Goal: Download file/media

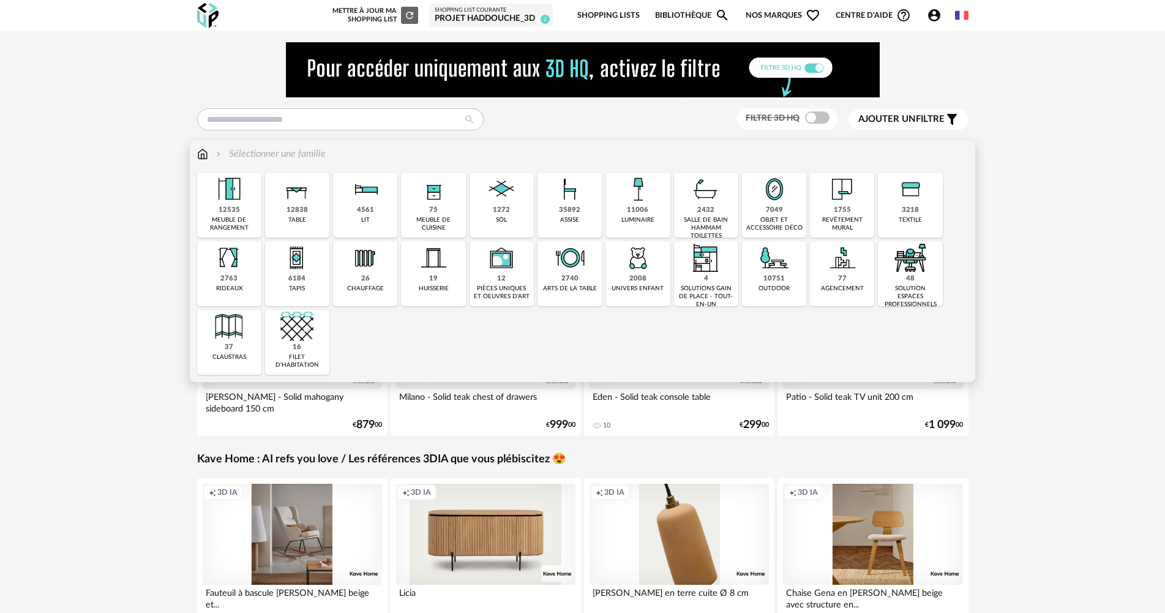
click at [772, 218] on div "objet et accessoire déco" at bounding box center [774, 224] width 57 height 16
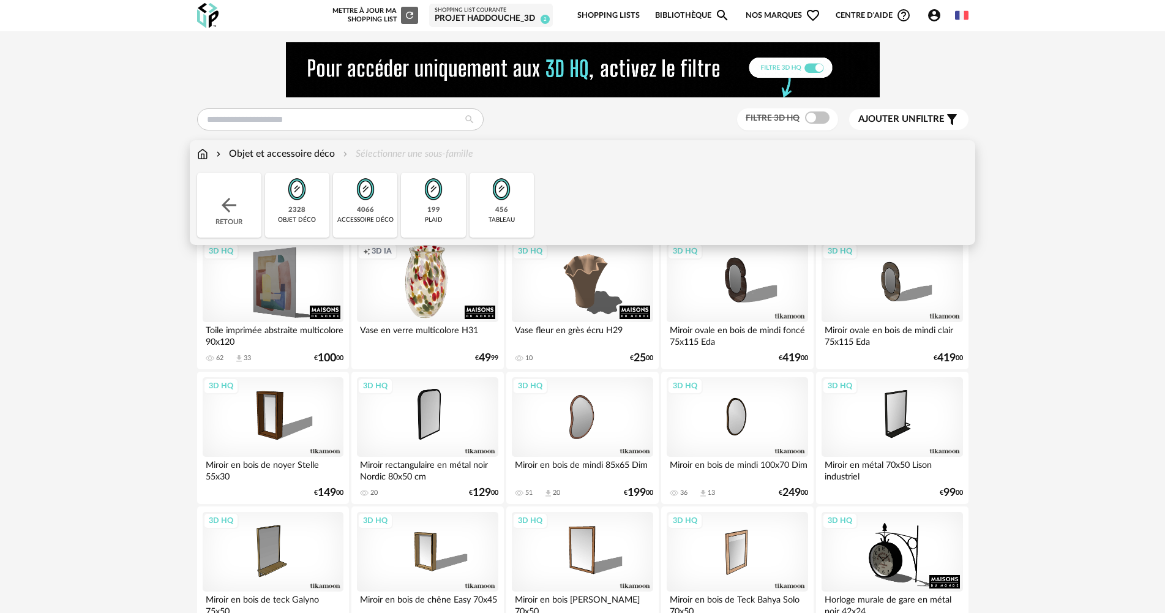
click at [353, 209] on div "4066 accessoire déco" at bounding box center [365, 205] width 64 height 65
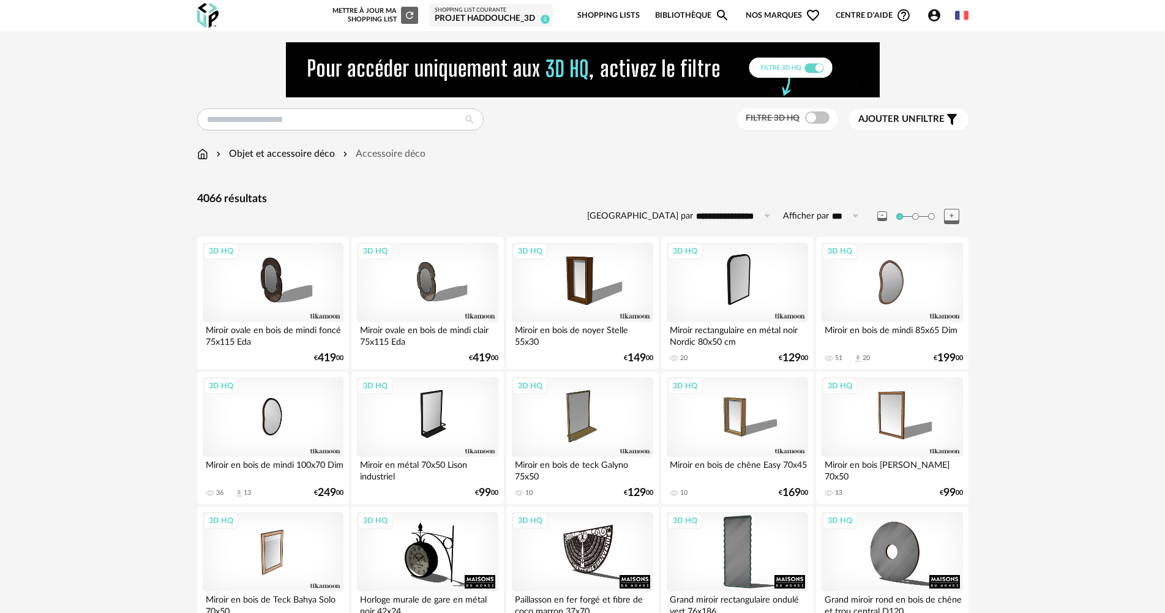
click at [818, 119] on span at bounding box center [817, 117] width 24 height 12
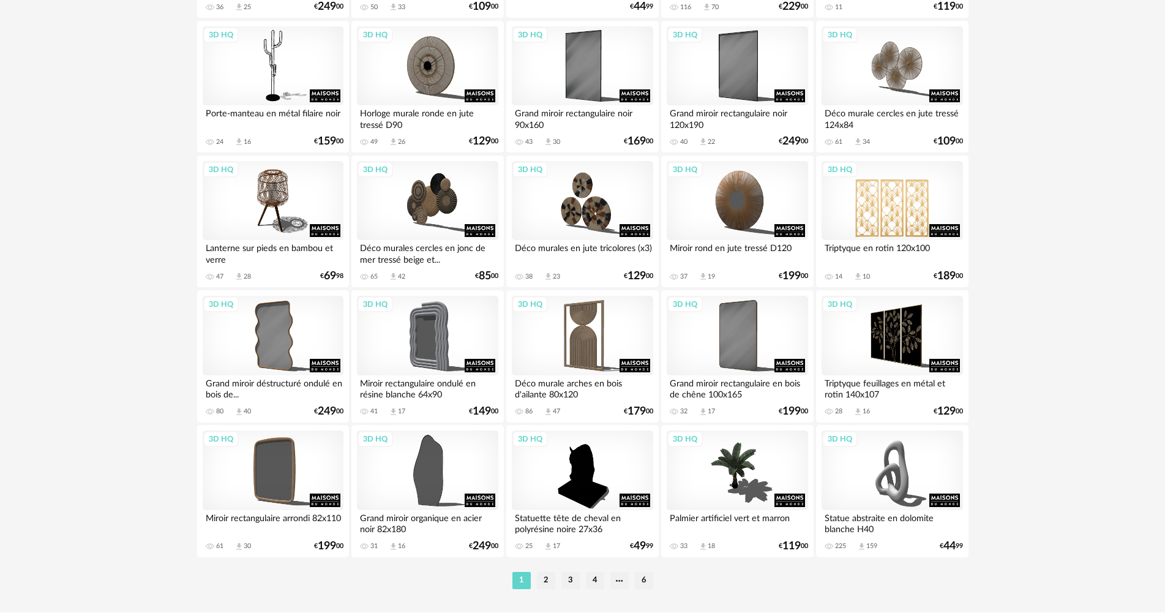
scroll to position [2387, 0]
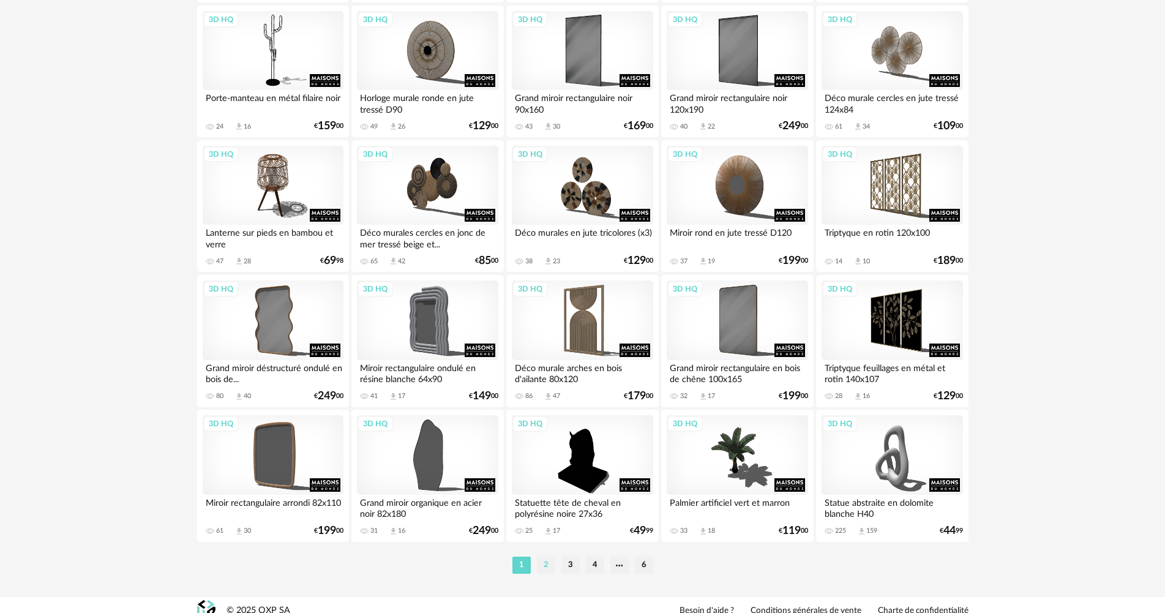
click at [544, 564] on li "2" at bounding box center [546, 564] width 18 height 17
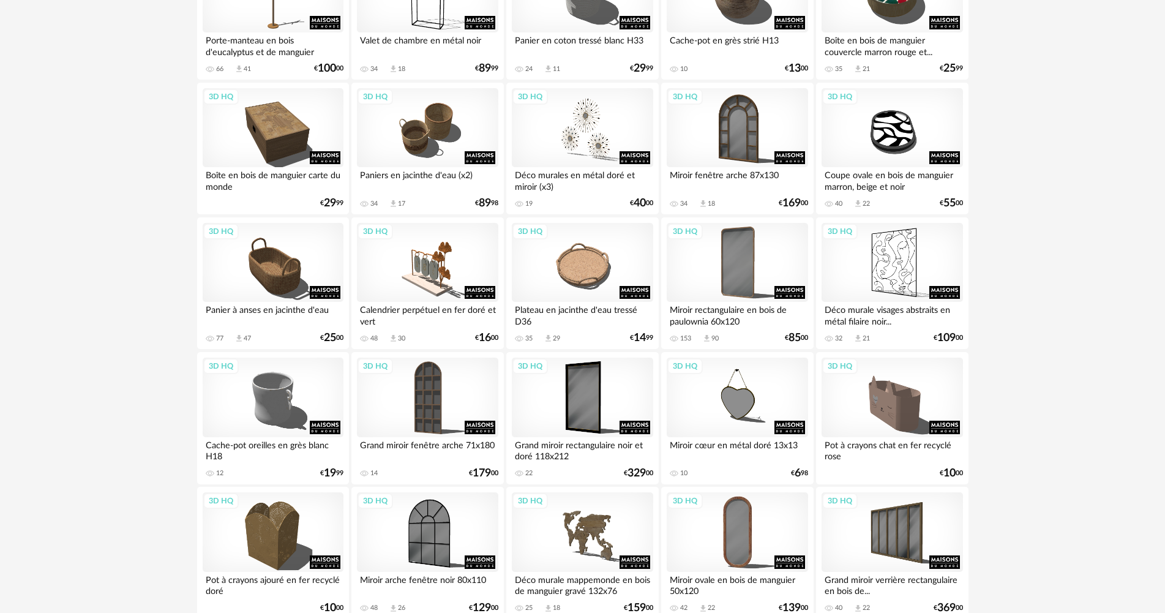
scroll to position [2399, 0]
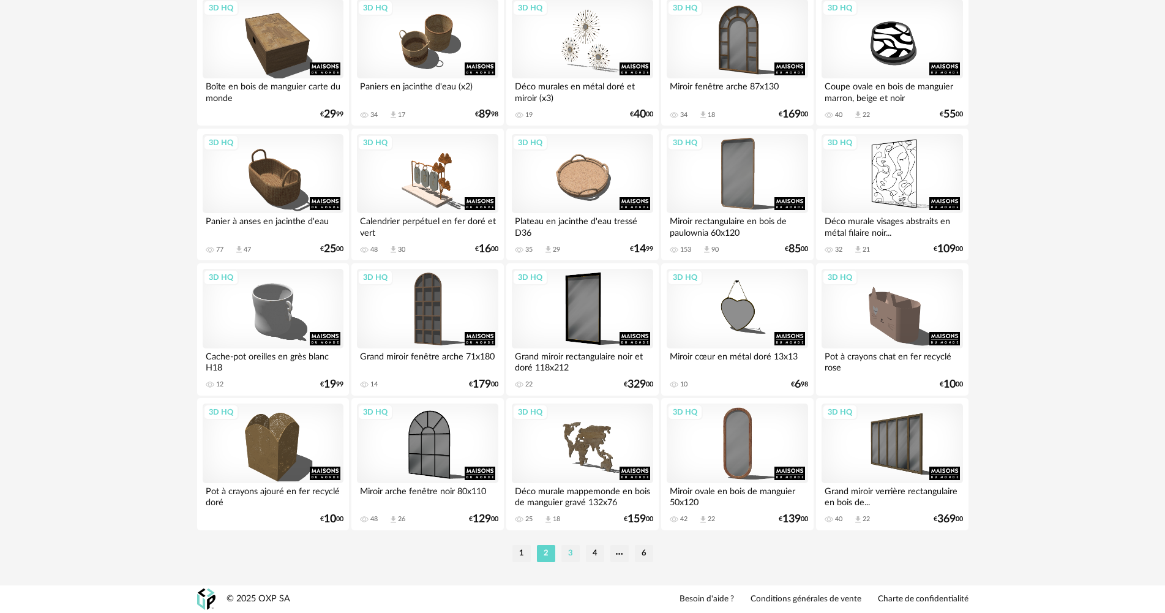
click at [572, 557] on li "3" at bounding box center [570, 553] width 18 height 17
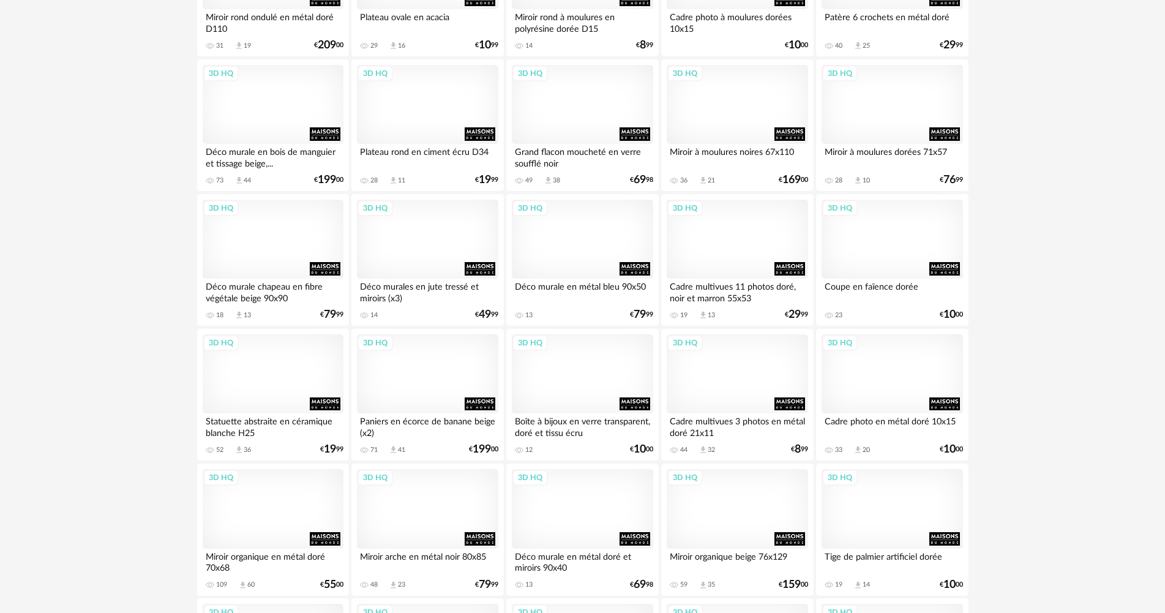
scroll to position [673, 0]
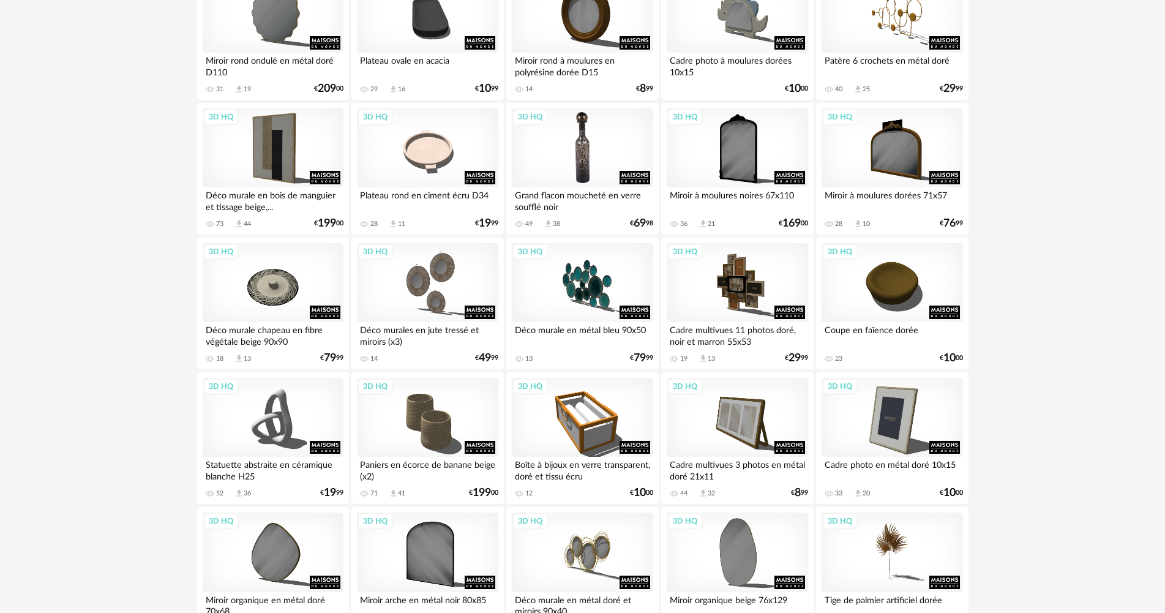
click at [608, 154] on div "3D HQ" at bounding box center [582, 148] width 141 height 80
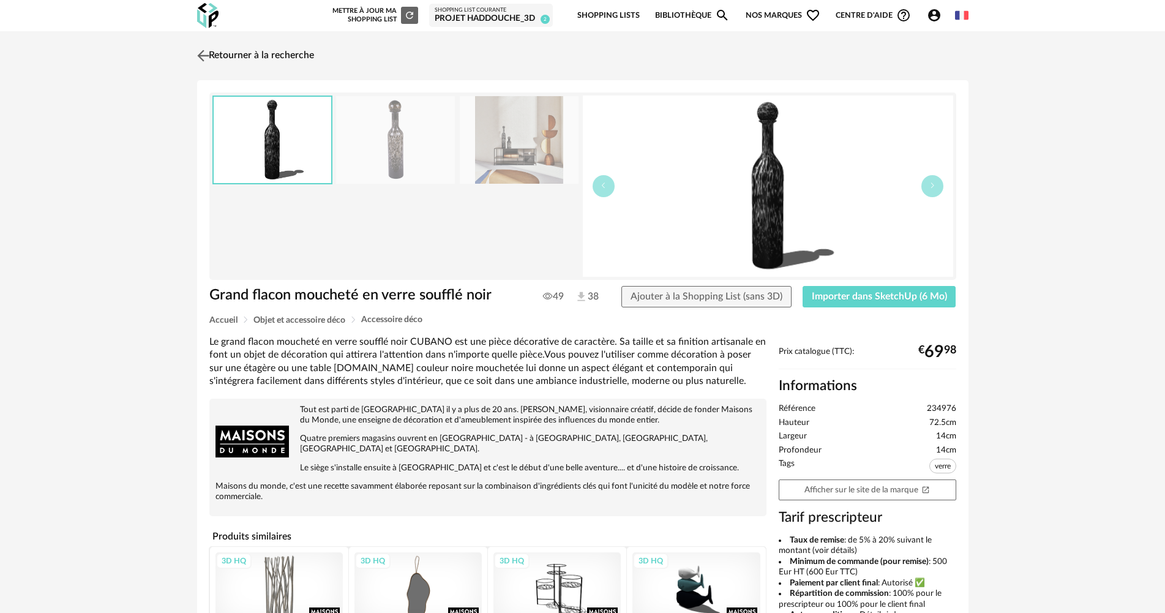
click at [223, 56] on link "Retourner à la recherche" at bounding box center [254, 55] width 120 height 27
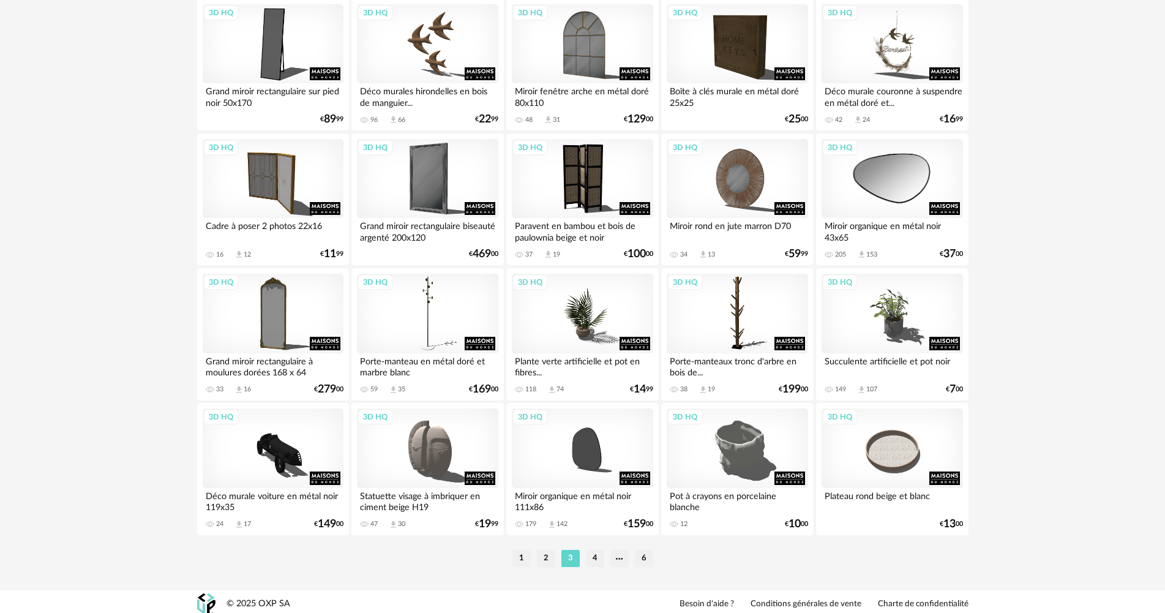
scroll to position [2399, 0]
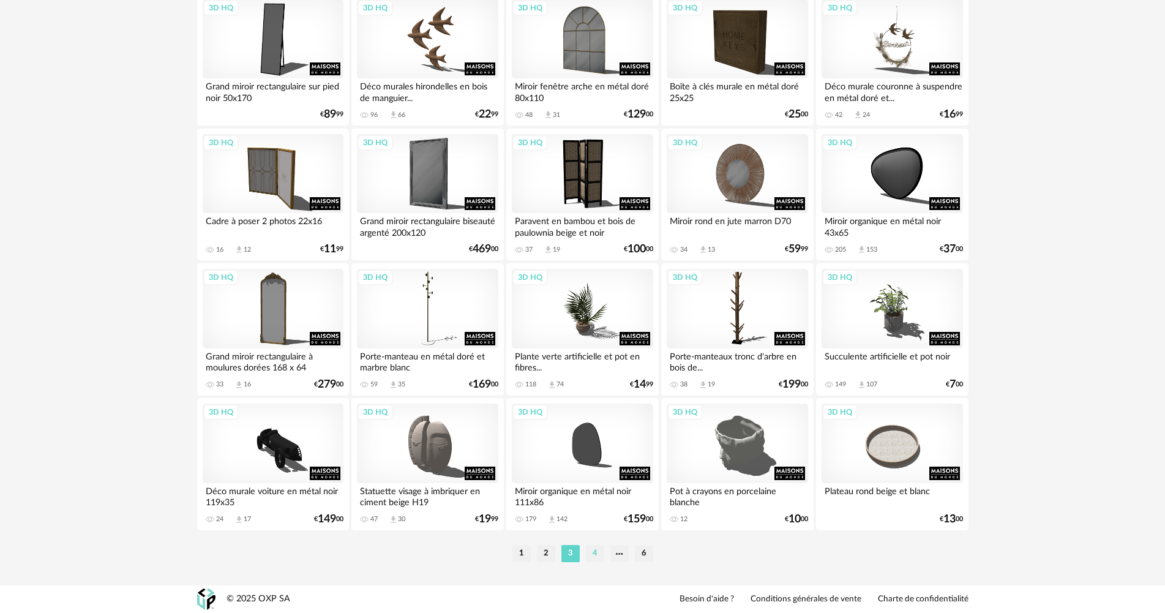
click at [591, 555] on li "4" at bounding box center [595, 553] width 18 height 17
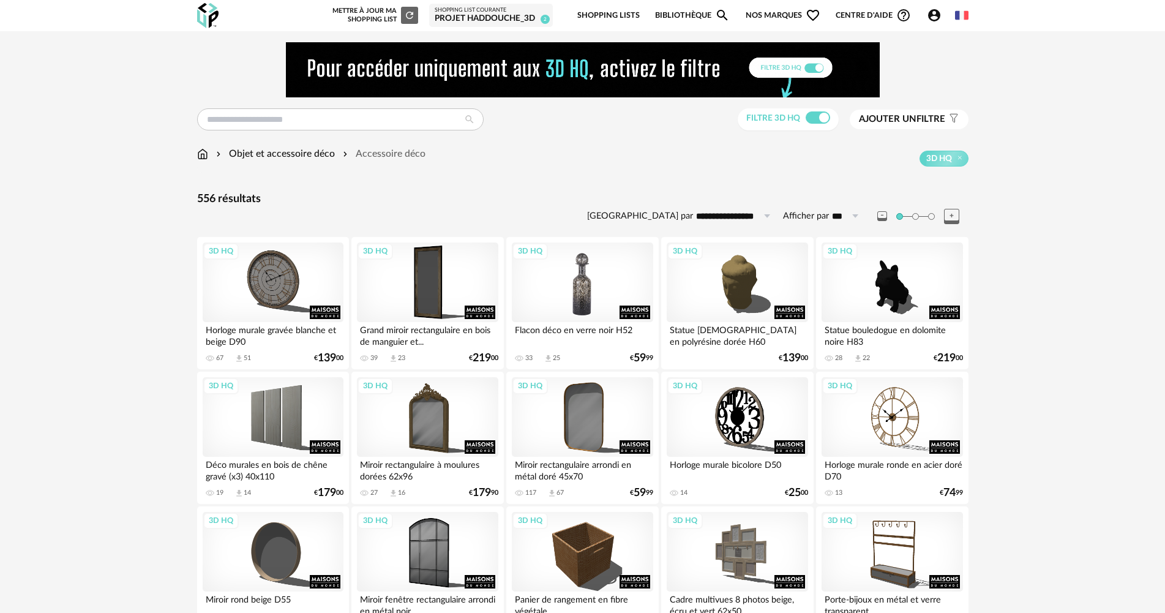
click at [596, 301] on div "3D HQ" at bounding box center [582, 282] width 141 height 80
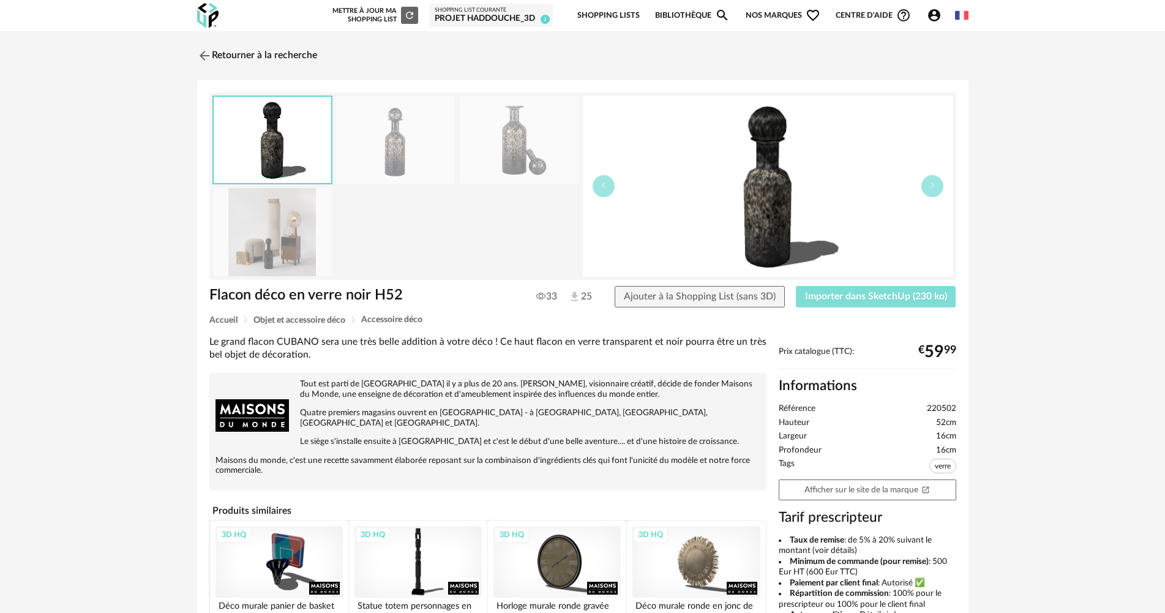
click at [901, 296] on span "Importer dans SketchUp (230 ko)" at bounding box center [876, 296] width 142 height 10
click at [256, 45] on link "Retourner à la recherche" at bounding box center [254, 55] width 120 height 27
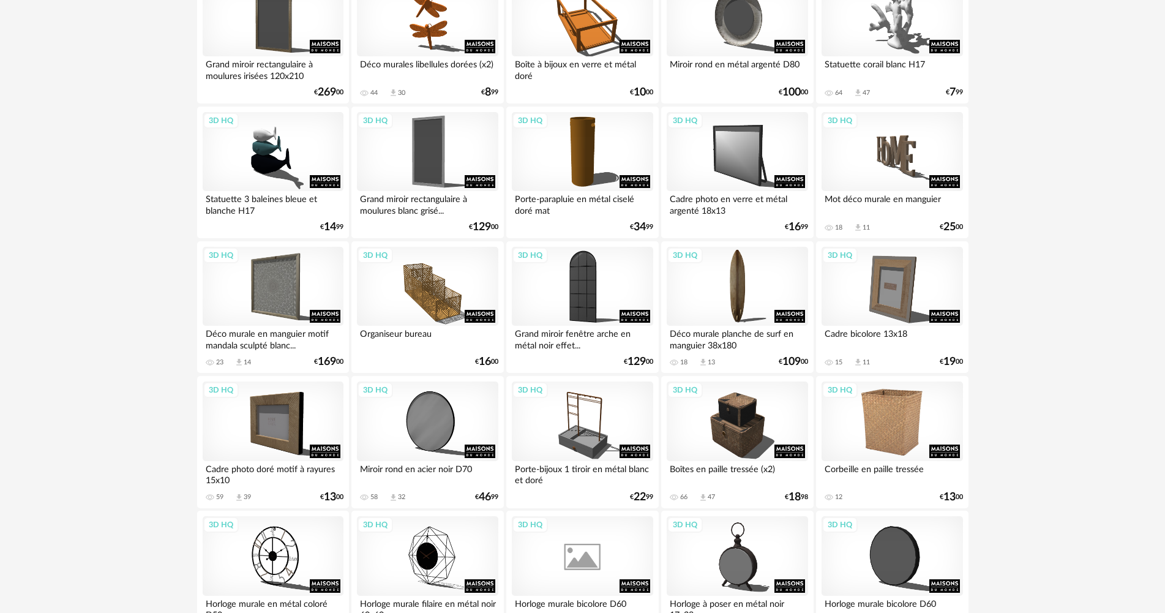
scroll to position [2399, 0]
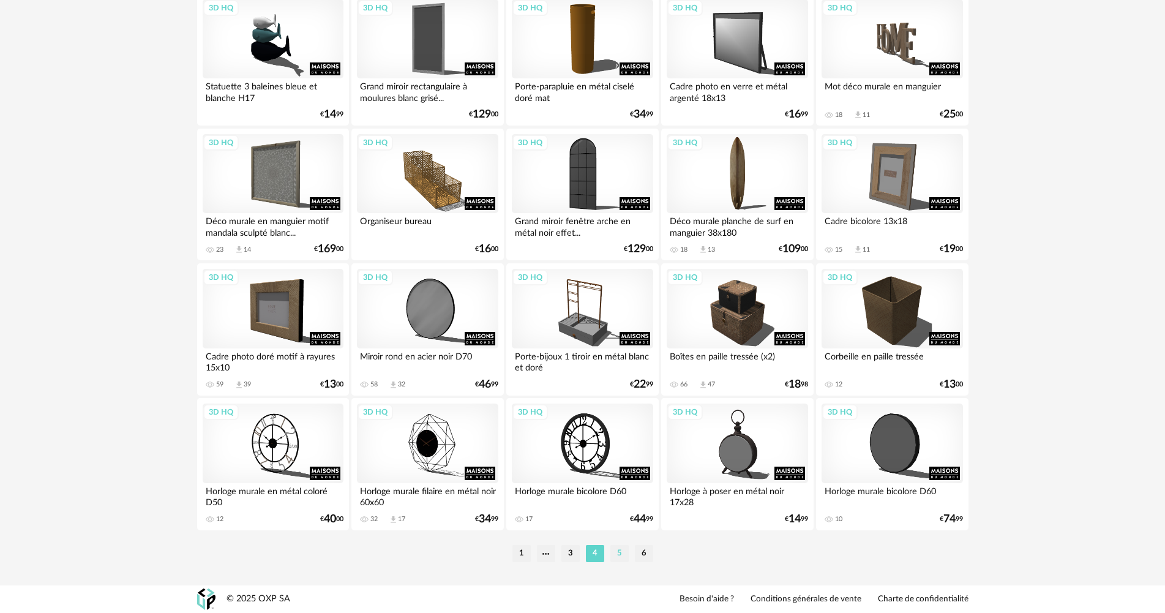
click at [618, 555] on li "5" at bounding box center [619, 553] width 18 height 17
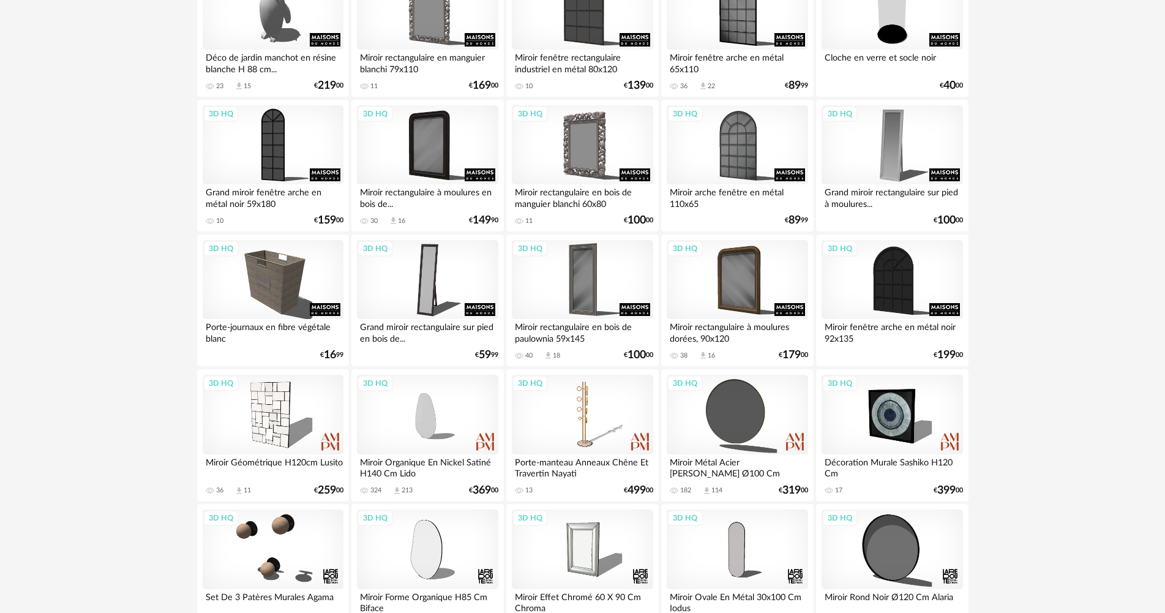
scroll to position [2399, 0]
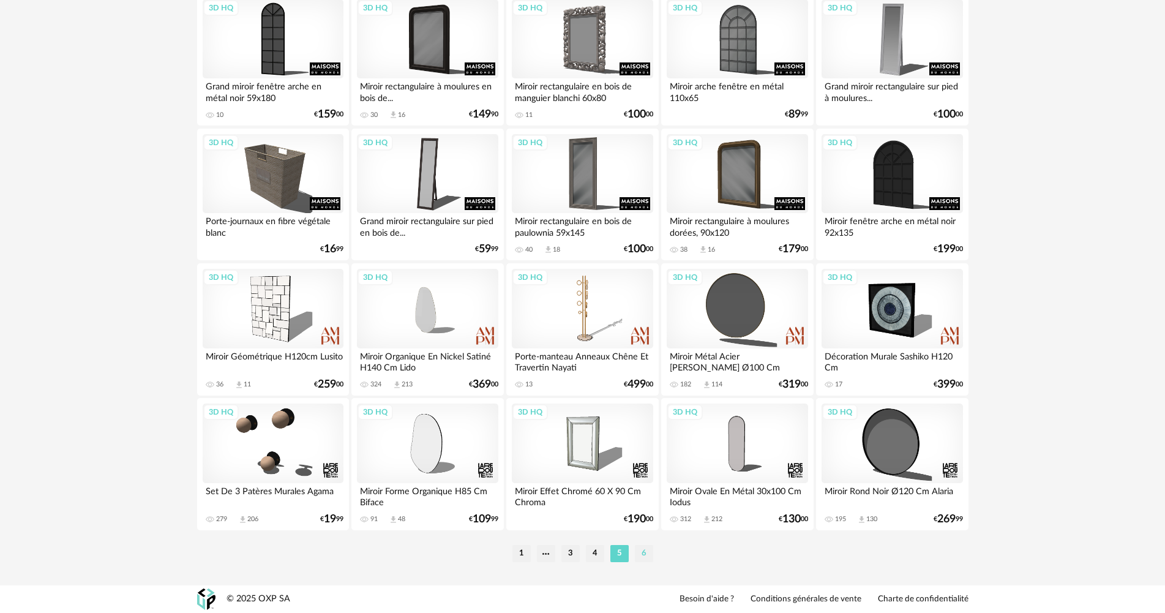
click at [642, 551] on li "6" at bounding box center [644, 553] width 18 height 17
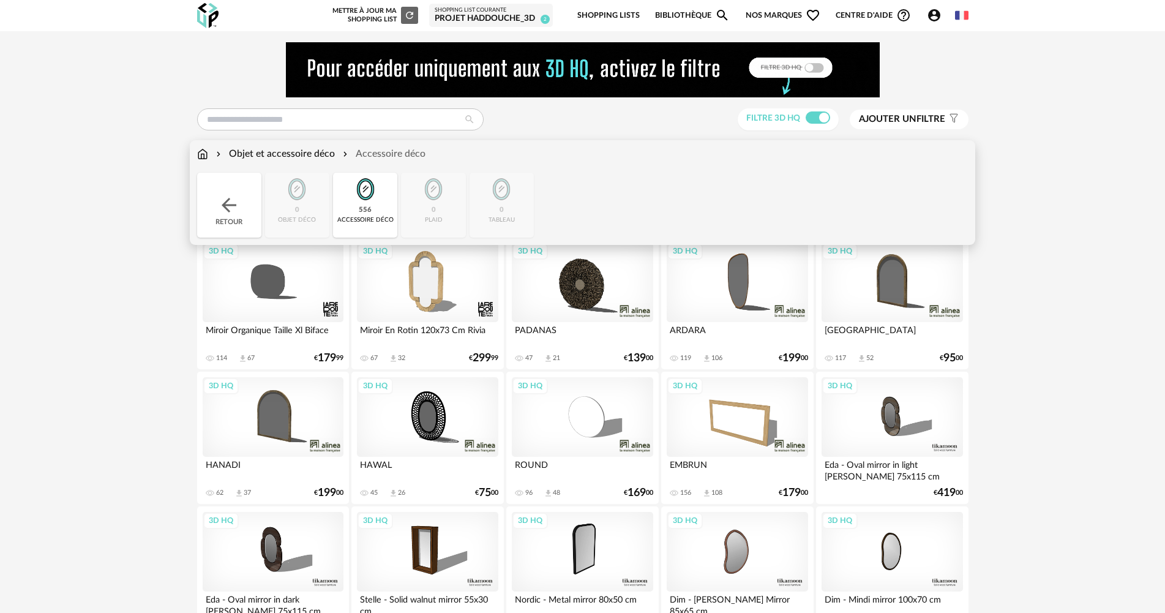
click at [301, 155] on div "Objet et accessoire déco" at bounding box center [274, 154] width 121 height 14
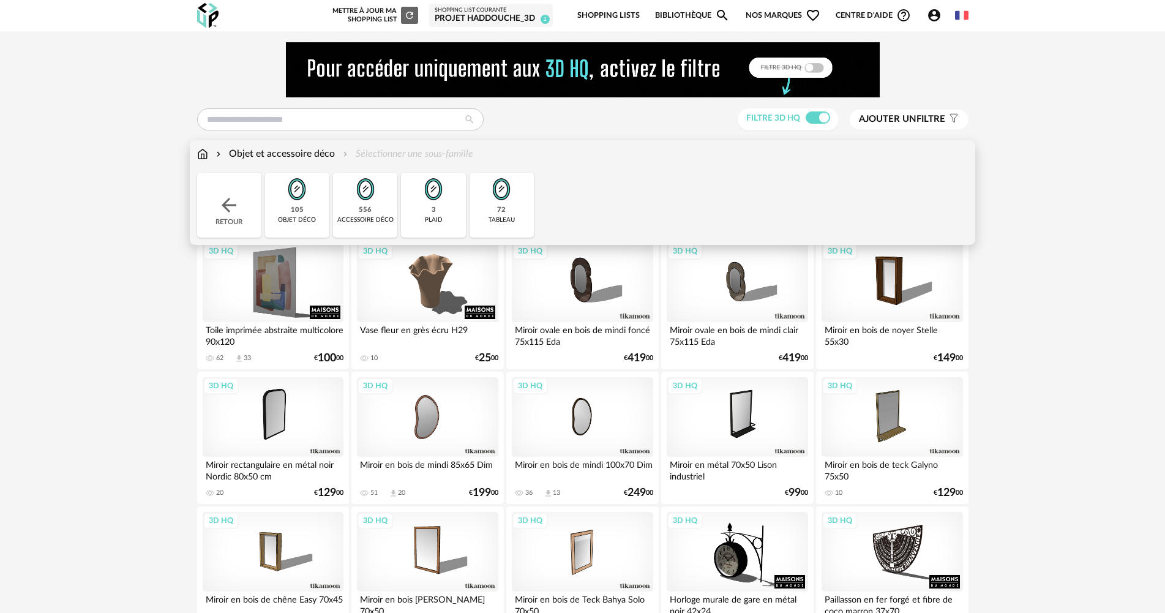
click at [290, 221] on div "objet déco" at bounding box center [297, 220] width 38 height 8
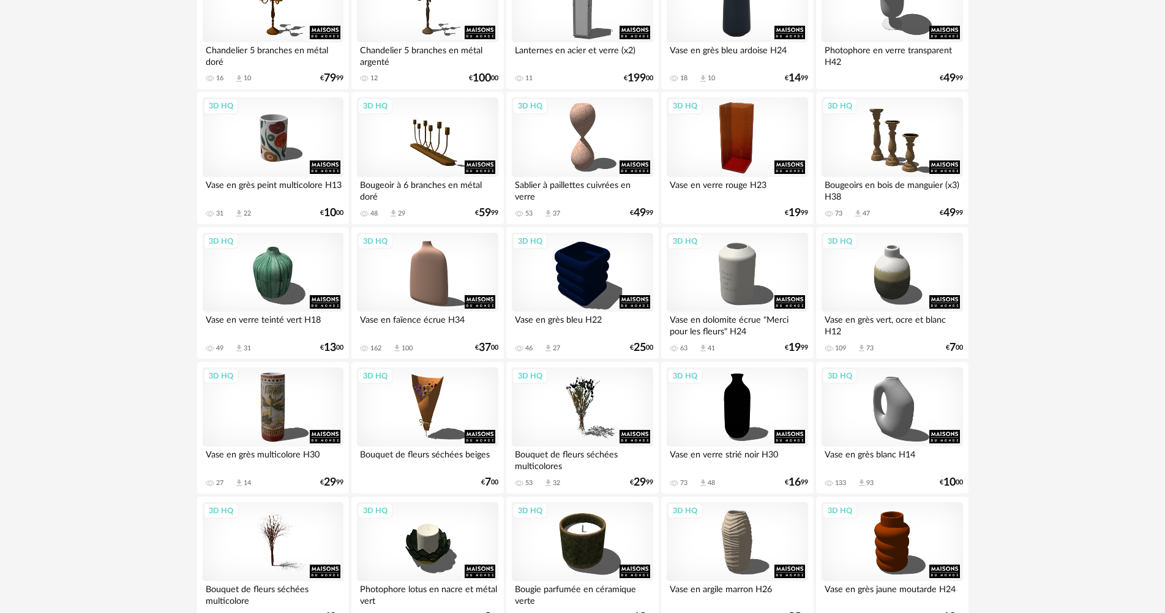
scroll to position [428, 0]
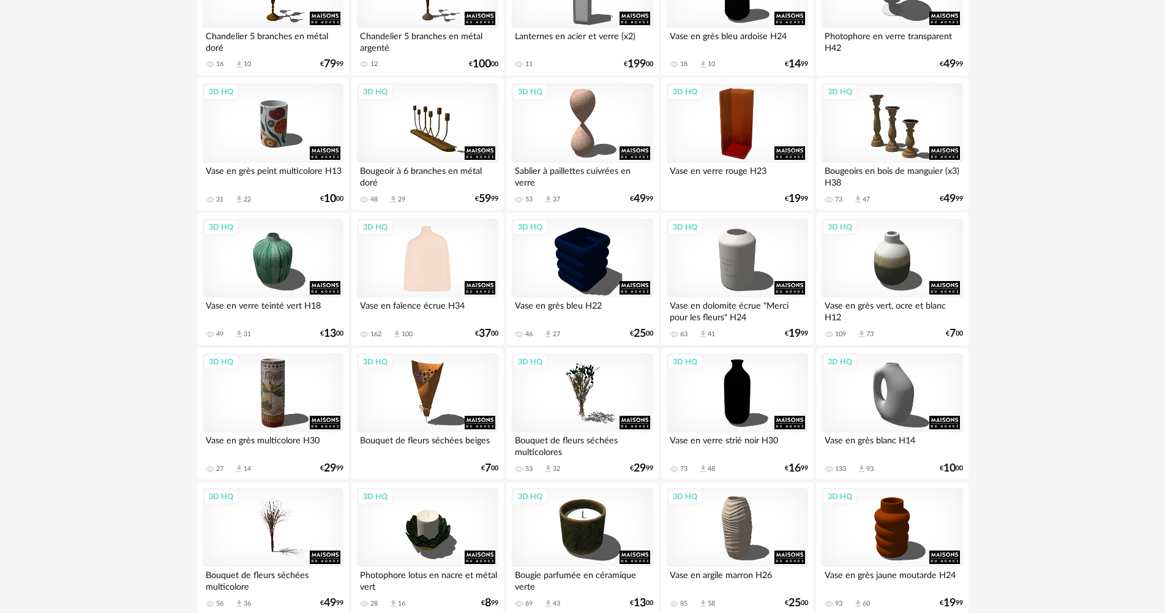
click at [470, 264] on div "3D HQ" at bounding box center [427, 259] width 141 height 80
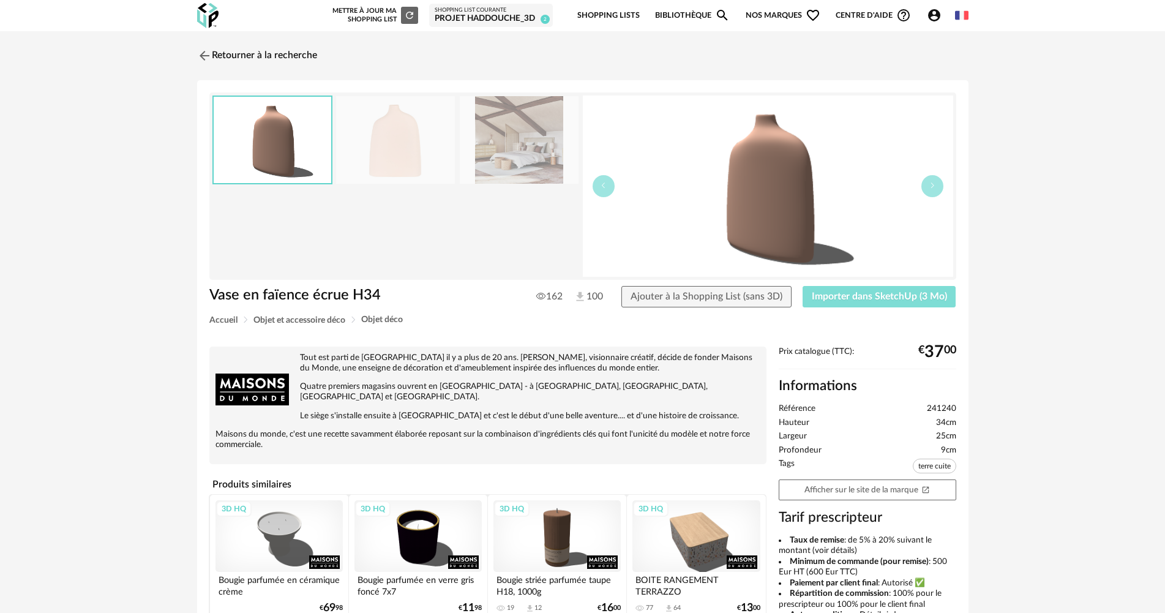
click at [857, 301] on span "Importer dans SketchUp (3 Mo)" at bounding box center [879, 296] width 135 height 10
click at [870, 488] on link "Afficher sur le site de la marque Open In New icon" at bounding box center [868, 489] width 178 height 21
drag, startPoint x: 264, startPoint y: 53, endPoint x: 302, endPoint y: 94, distance: 55.4
click at [264, 53] on link "Retourner à la recherche" at bounding box center [257, 55] width 120 height 27
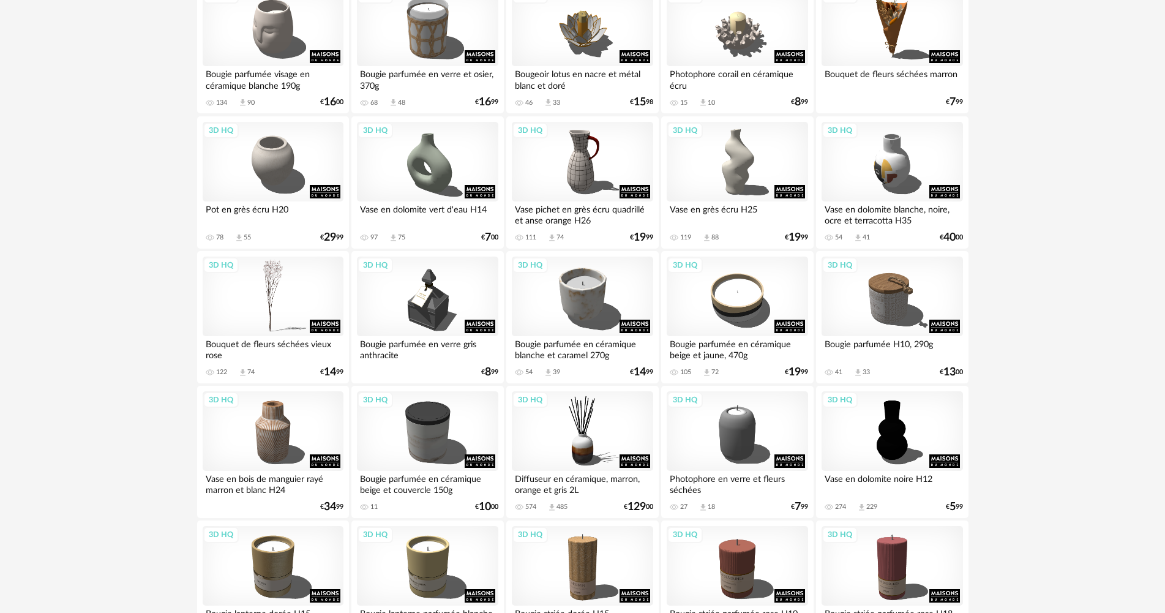
scroll to position [1082, 0]
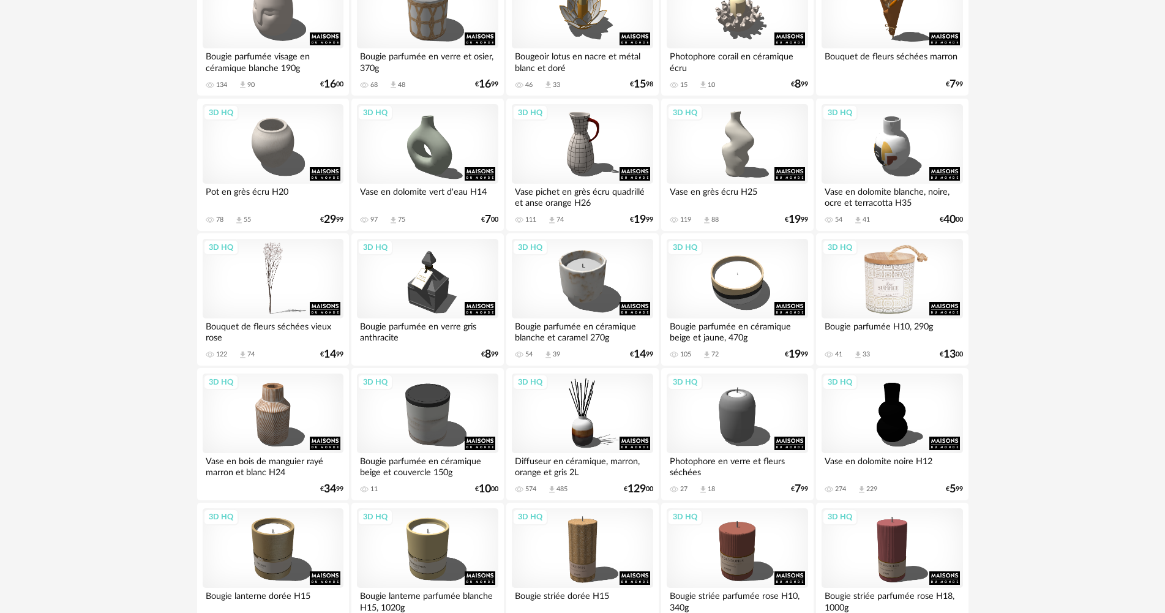
click at [920, 274] on div "3D HQ" at bounding box center [891, 279] width 141 height 80
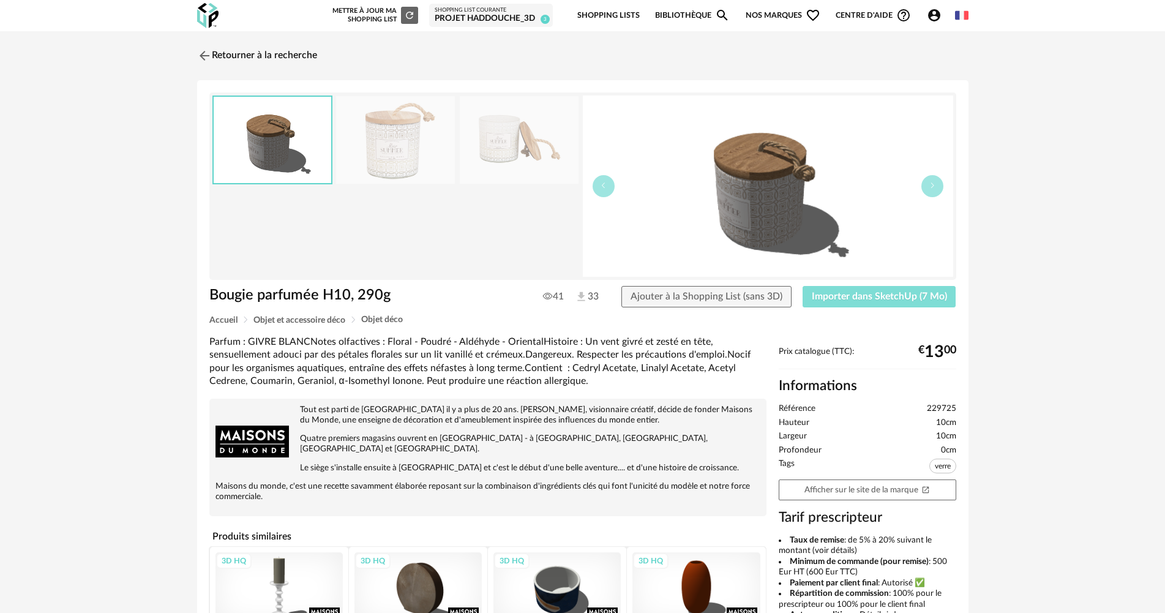
click at [870, 301] on span "Importer dans SketchUp (7 Mo)" at bounding box center [879, 296] width 135 height 10
click at [857, 490] on link "Afficher sur le site de la marque Open In New icon" at bounding box center [868, 489] width 178 height 21
click at [203, 56] on img at bounding box center [203, 56] width 18 height 18
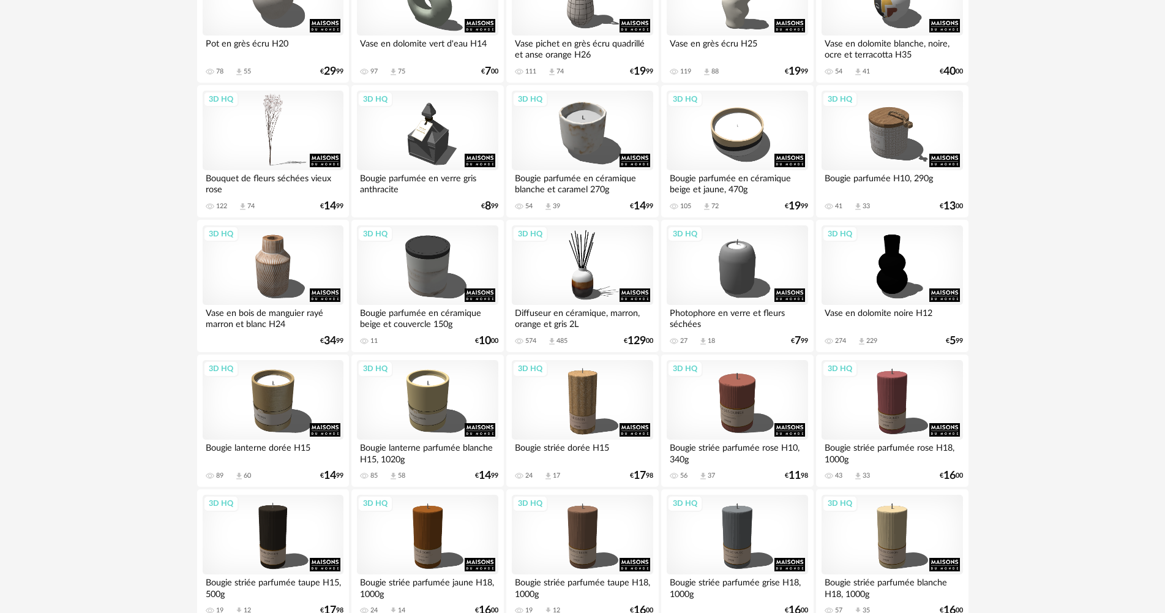
scroll to position [1245, 0]
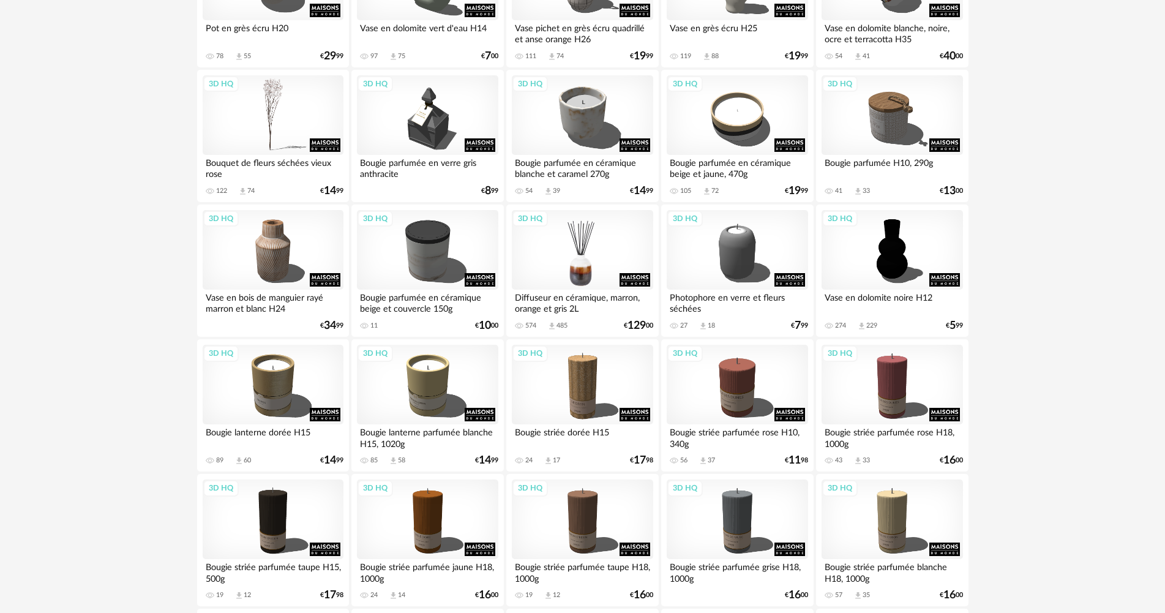
click at [589, 252] on div "3D HQ" at bounding box center [582, 250] width 141 height 80
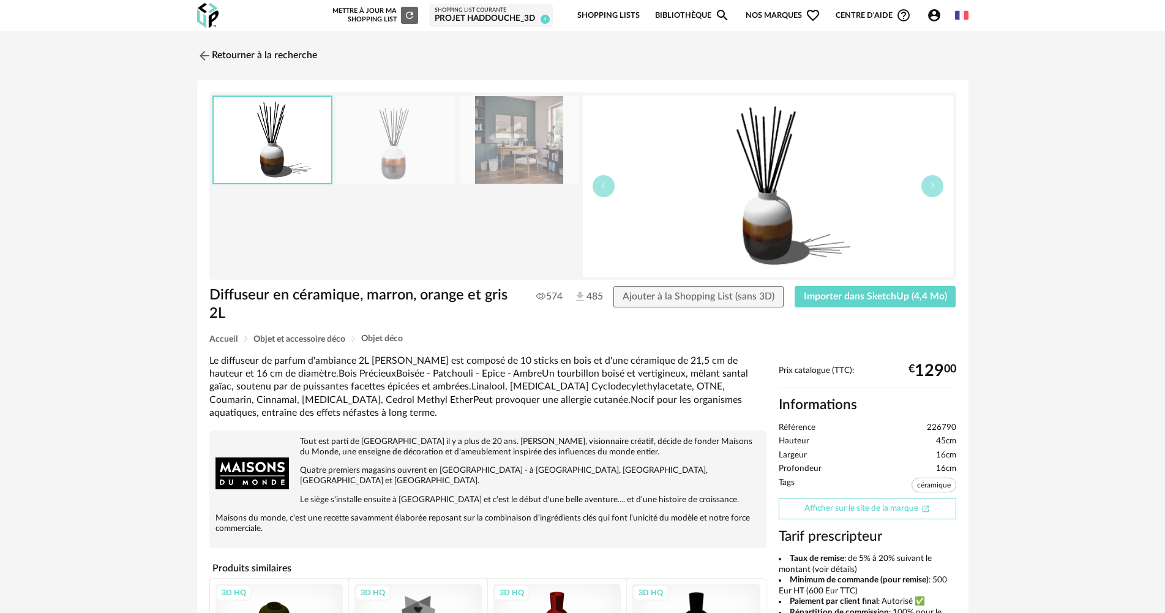
click at [883, 514] on link "Afficher sur le site de la marque Open In New icon" at bounding box center [868, 508] width 178 height 21
click at [866, 297] on span "Importer dans SketchUp (4,4 Mo)" at bounding box center [875, 296] width 143 height 10
click at [274, 60] on link "Retourner à la recherche" at bounding box center [254, 55] width 120 height 27
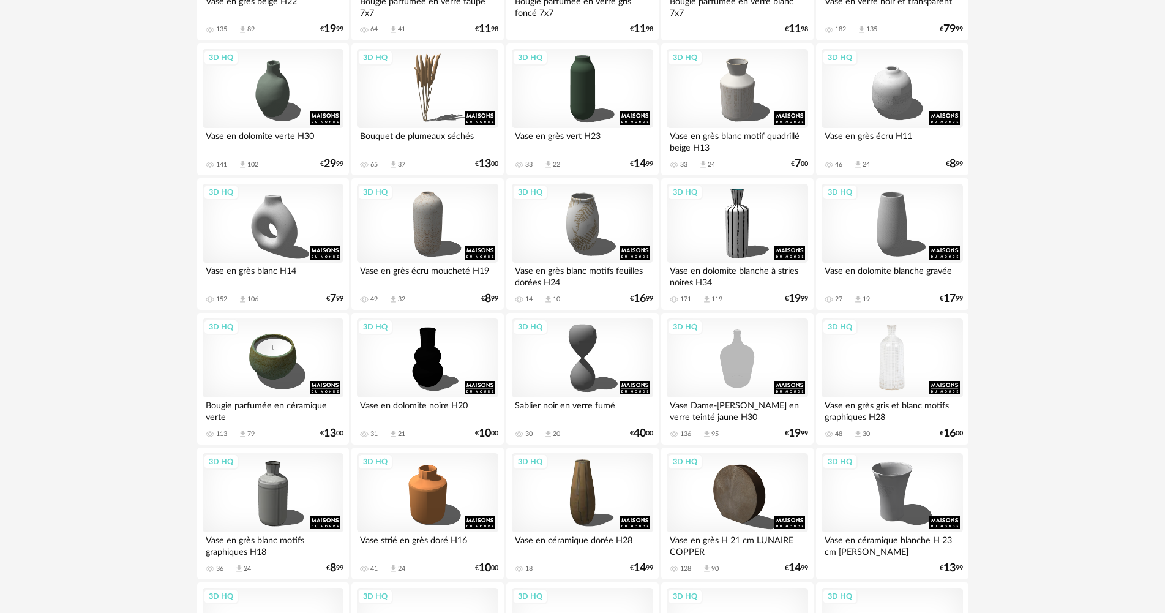
scroll to position [1959, 0]
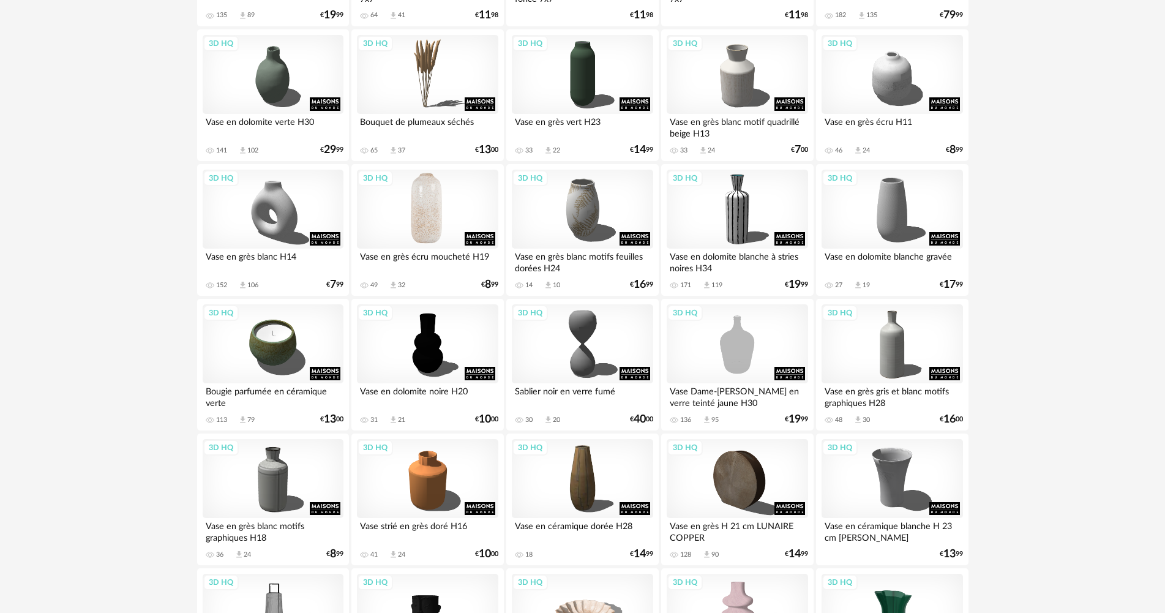
click at [425, 230] on div "3D HQ" at bounding box center [427, 210] width 141 height 80
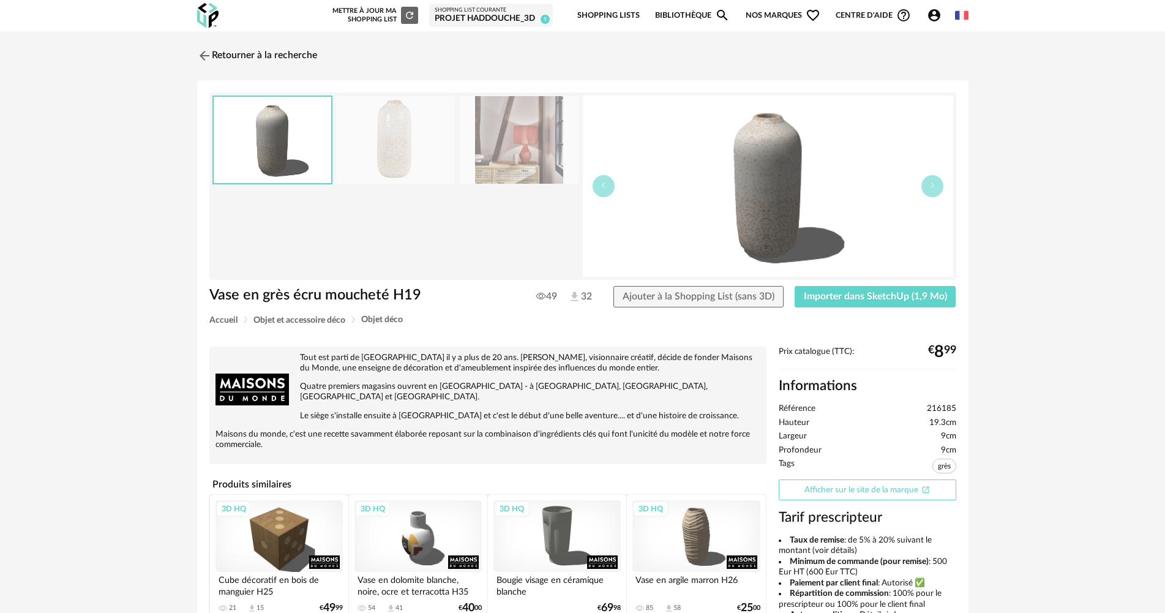
click at [898, 496] on link "Afficher sur le site de la marque Open In New icon" at bounding box center [868, 489] width 178 height 21
click at [828, 304] on button "Importer dans SketchUp (1,9 Mo)" at bounding box center [876, 297] width 162 height 22
click at [264, 52] on link "Retourner à la recherche" at bounding box center [254, 55] width 120 height 27
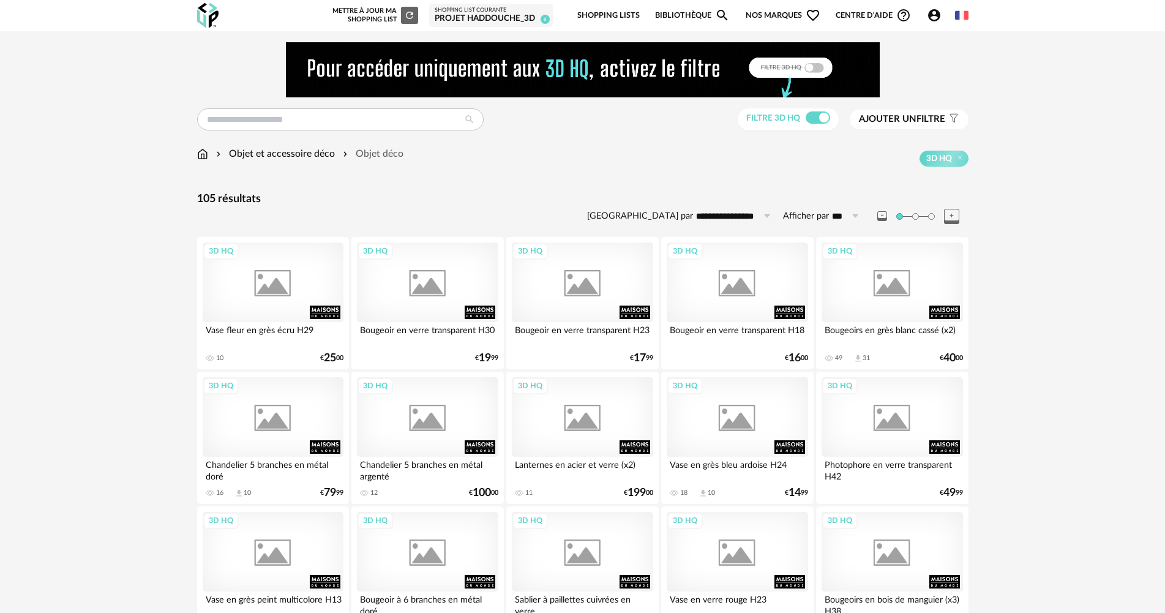
scroll to position [1959, 0]
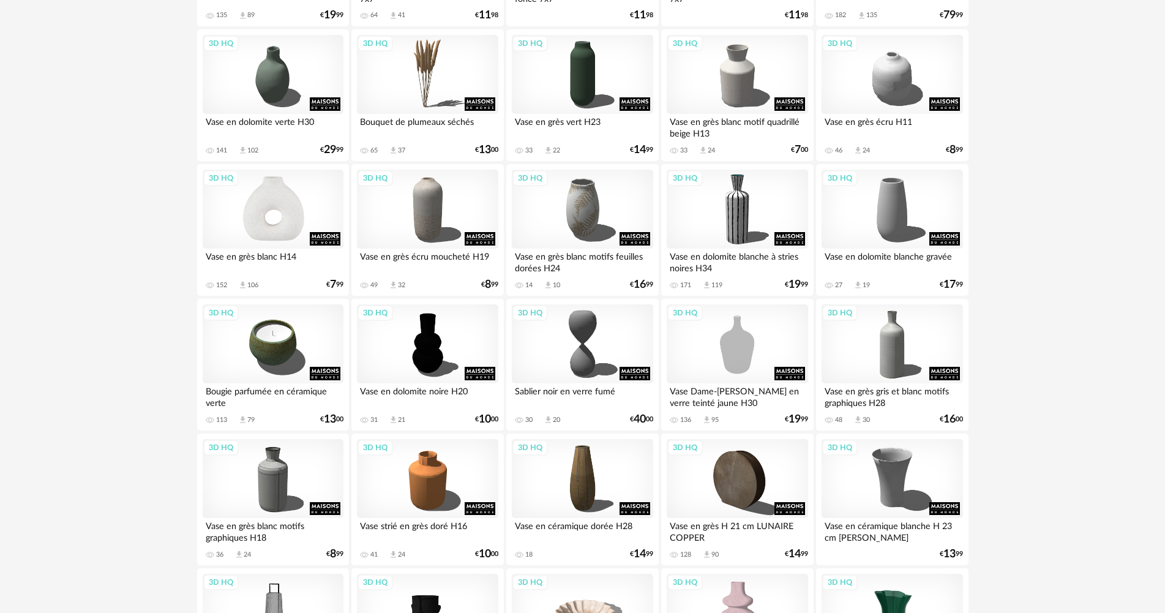
click at [270, 224] on div "3D HQ" at bounding box center [273, 210] width 141 height 80
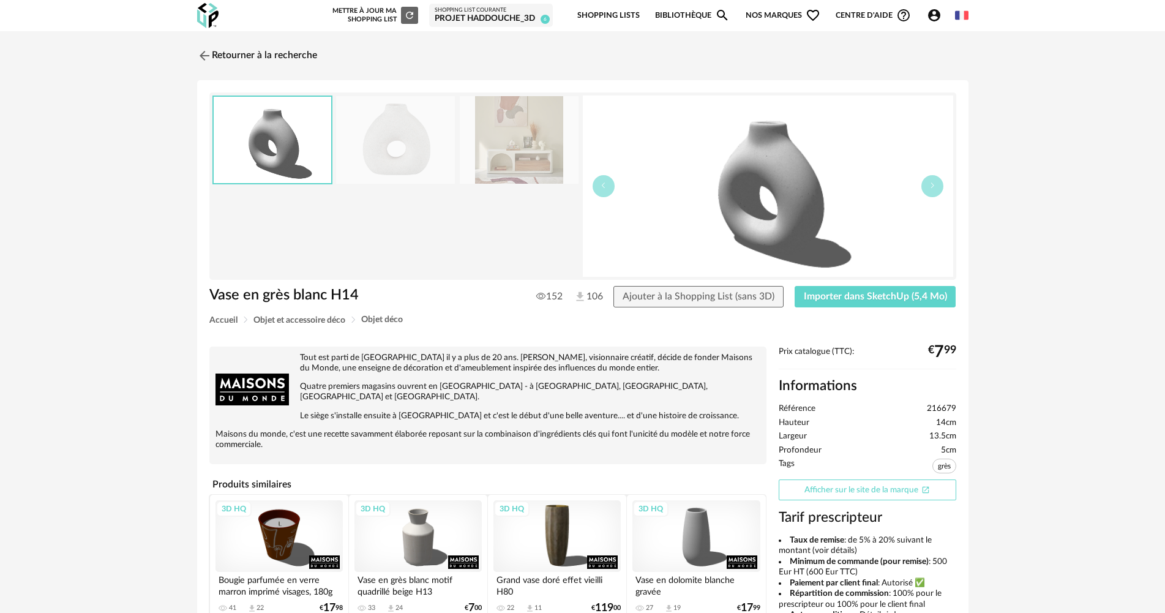
click at [915, 489] on link "Afficher sur le site de la marque Open In New icon" at bounding box center [868, 489] width 178 height 21
click at [832, 291] on span "Importer dans SketchUp (5,4 Mo)" at bounding box center [875, 296] width 143 height 10
click at [252, 56] on link "Retourner à la recherche" at bounding box center [254, 55] width 120 height 27
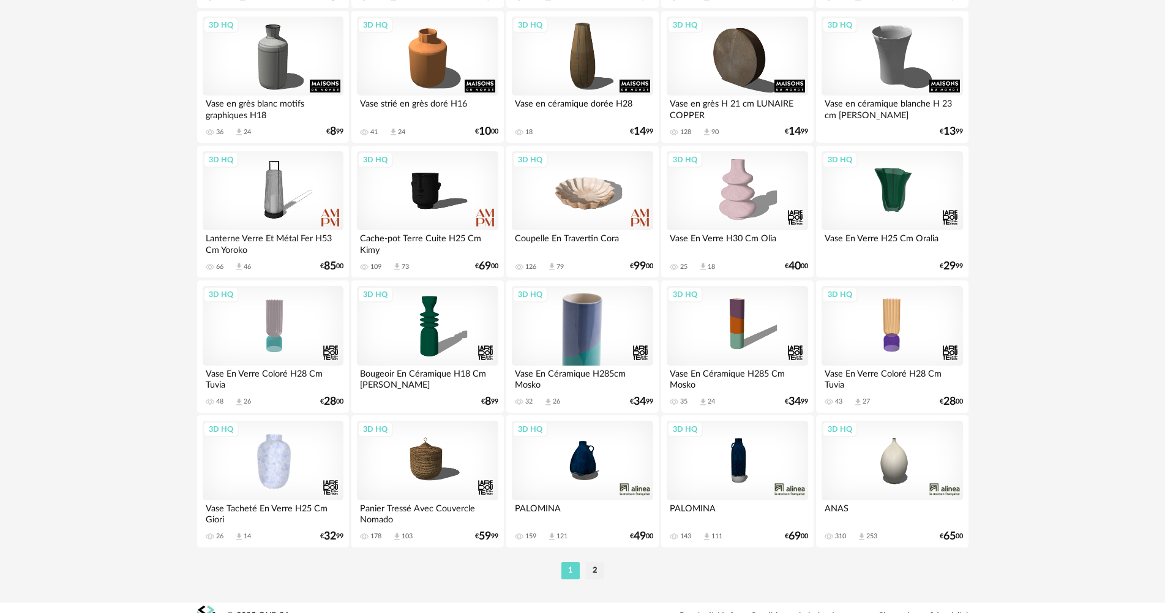
scroll to position [2388, 0]
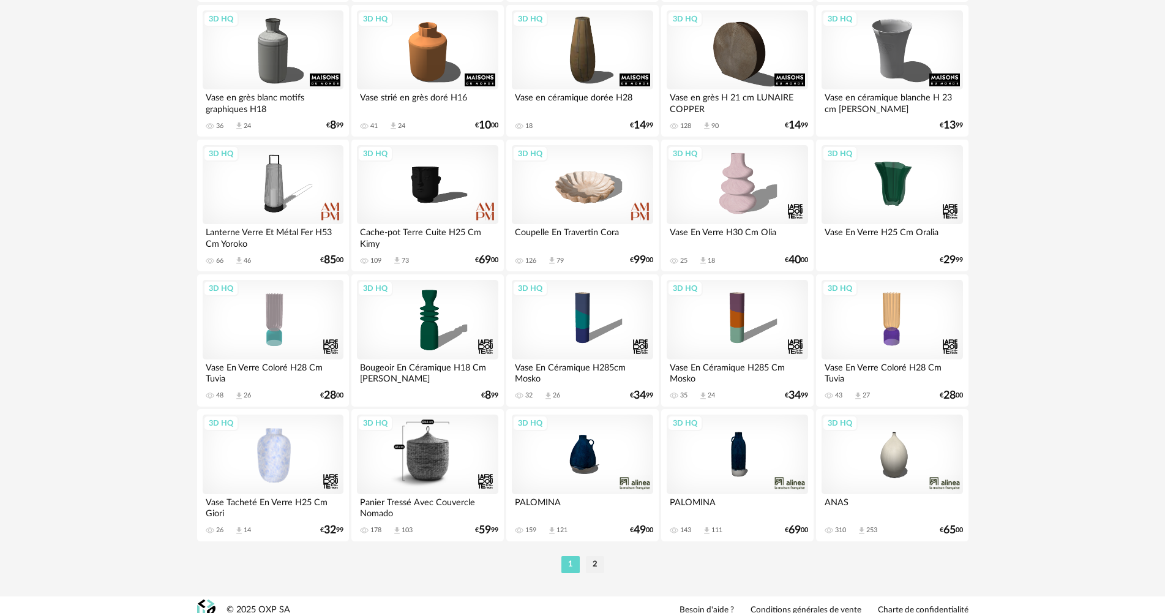
click at [432, 458] on div "3D HQ" at bounding box center [427, 454] width 141 height 80
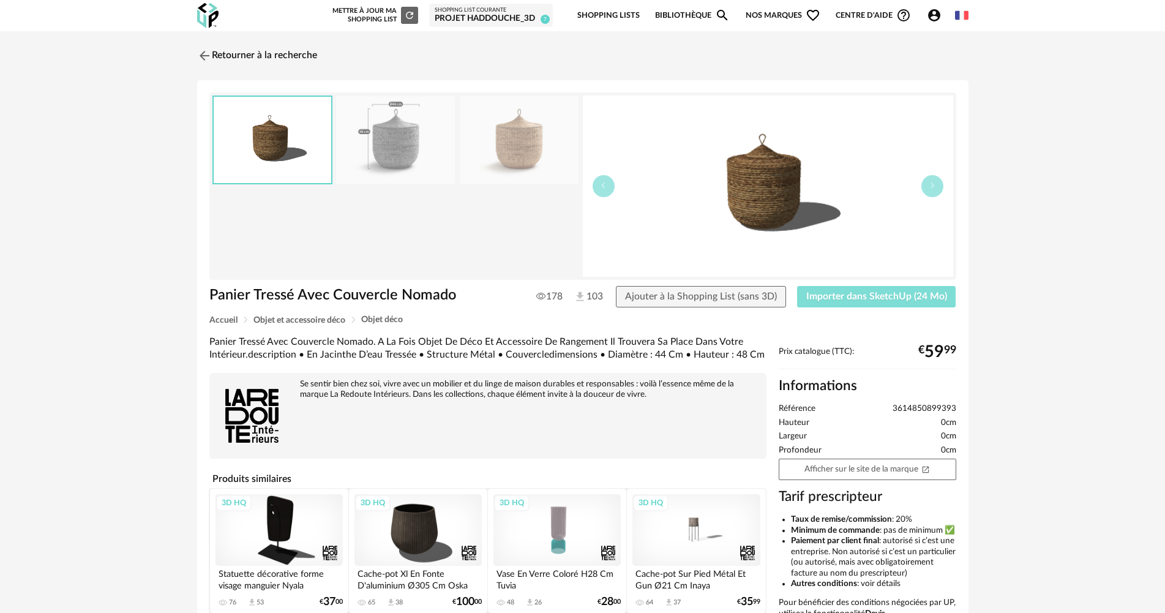
click at [850, 296] on span "Importer dans SketchUp (24 Mo)" at bounding box center [876, 296] width 141 height 10
drag, startPoint x: 266, startPoint y: 56, endPoint x: 293, endPoint y: 75, distance: 32.6
click at [266, 56] on link "Retourner à la recherche" at bounding box center [257, 55] width 120 height 27
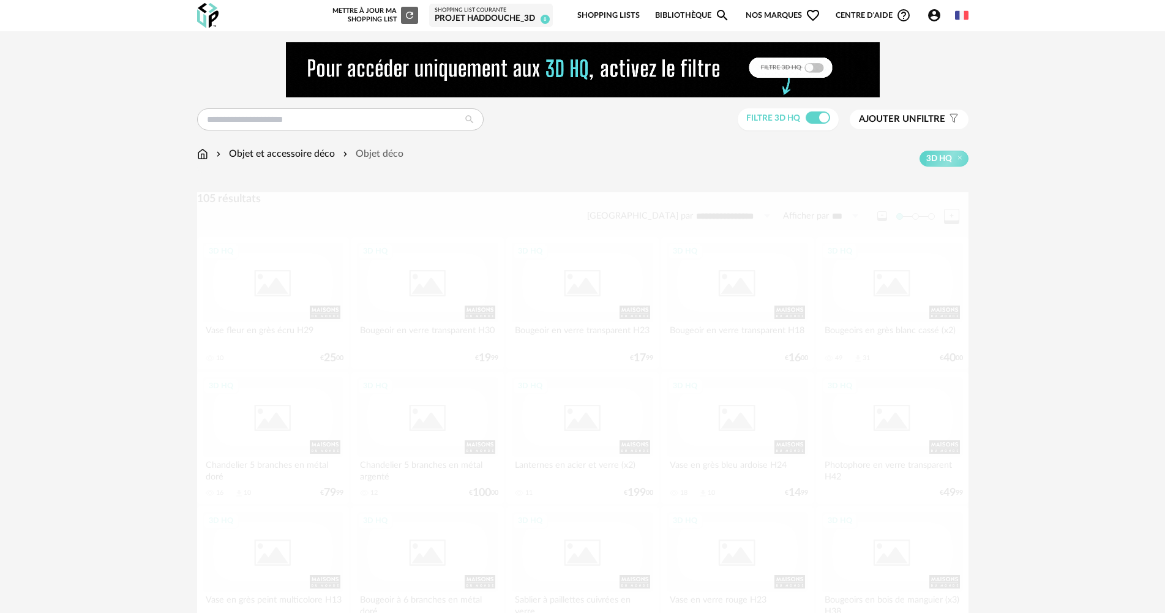
scroll to position [2398, 0]
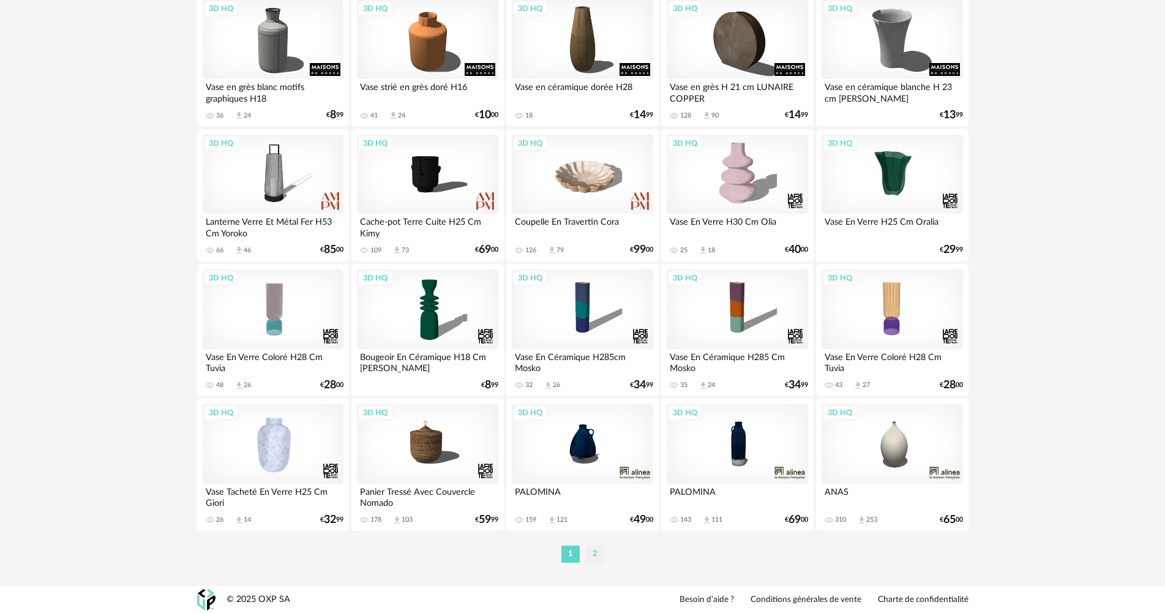
click at [592, 553] on li "2" at bounding box center [595, 553] width 18 height 17
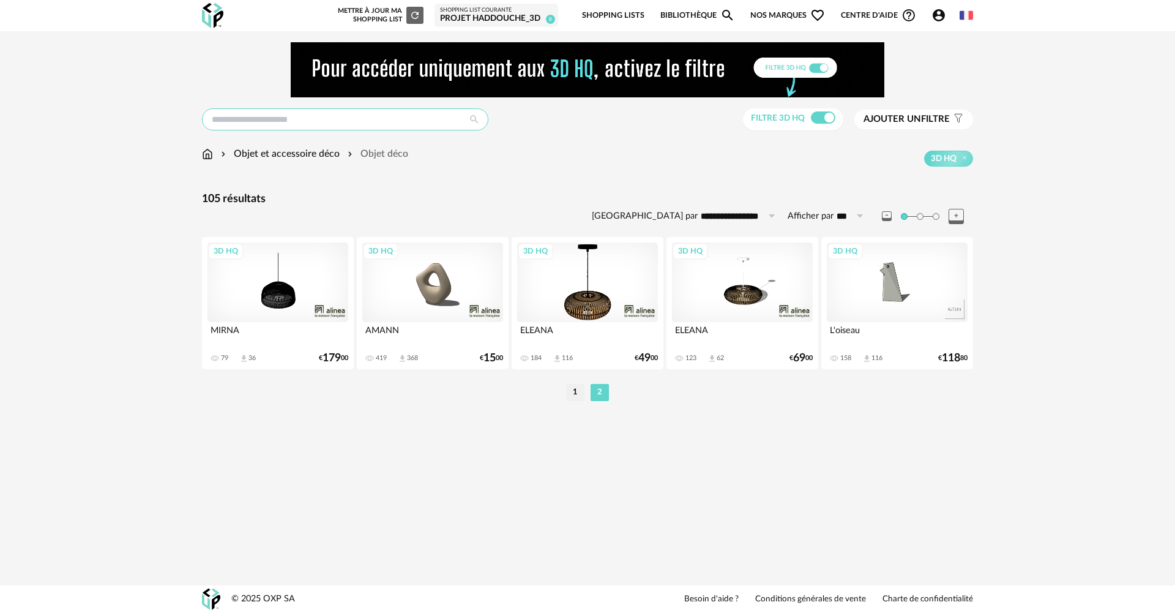
click at [267, 117] on input "text" at bounding box center [345, 119] width 286 height 22
type input "******"
type input "**********"
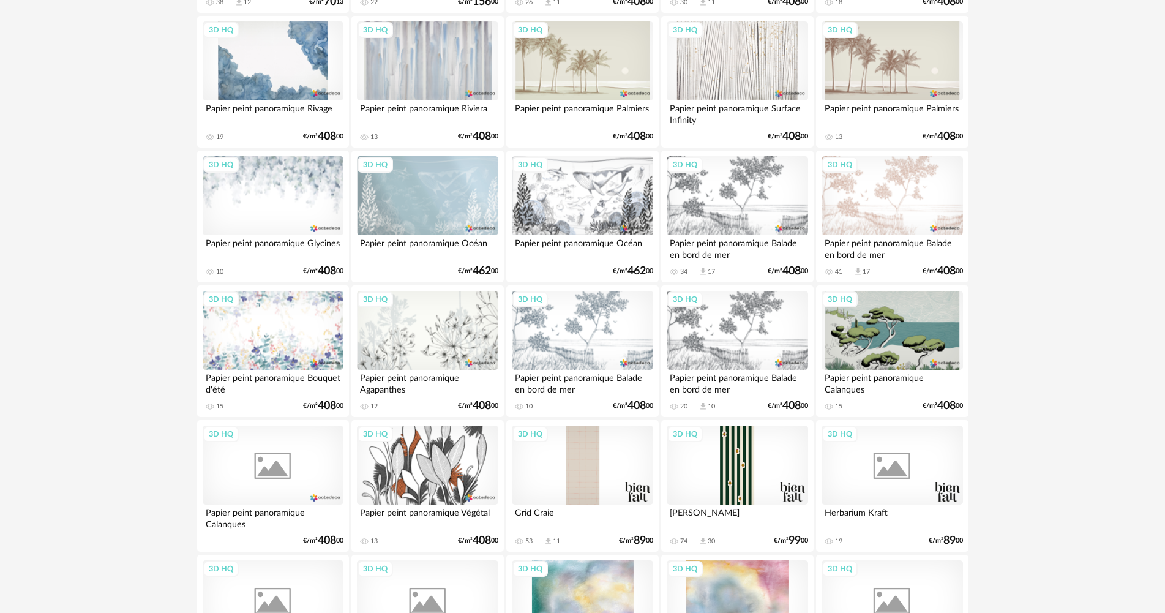
scroll to position [2399, 0]
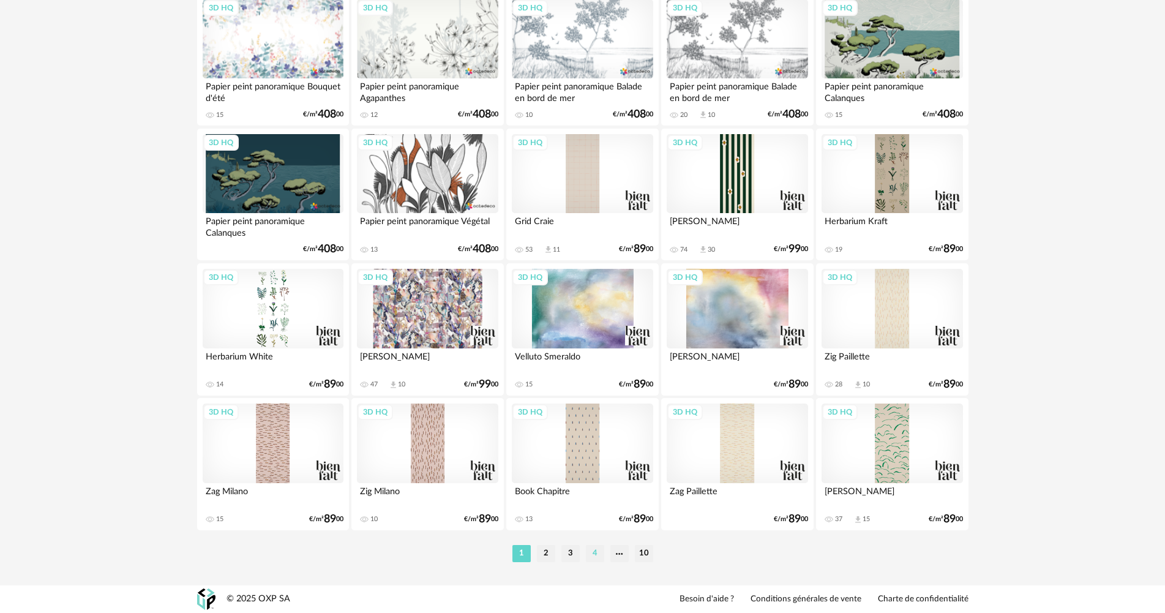
click at [589, 552] on li "4" at bounding box center [595, 553] width 18 height 17
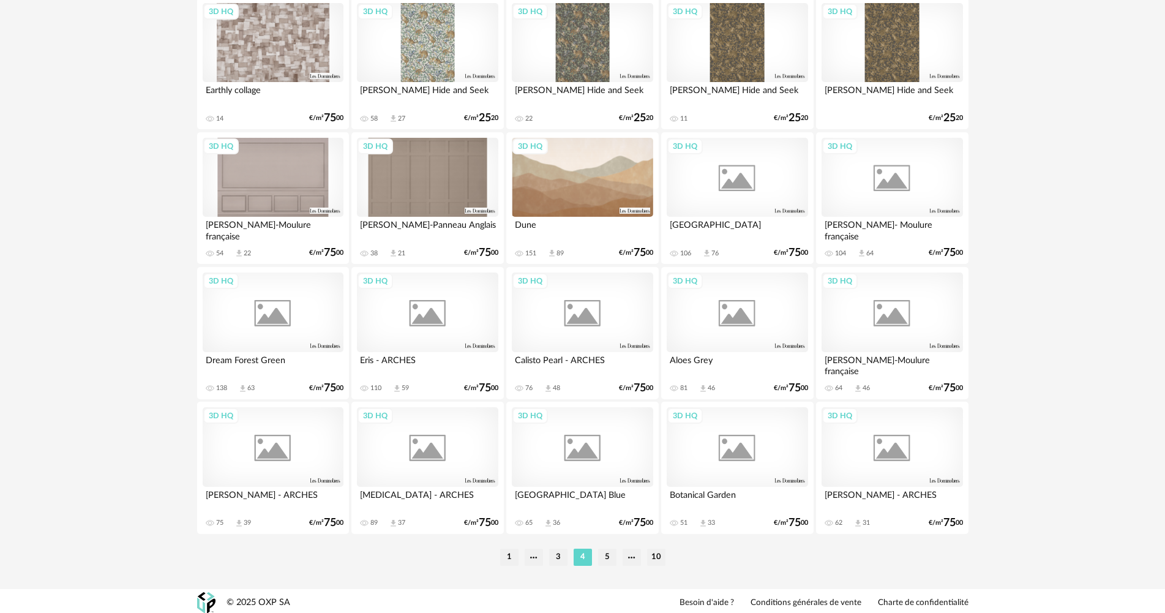
scroll to position [2399, 0]
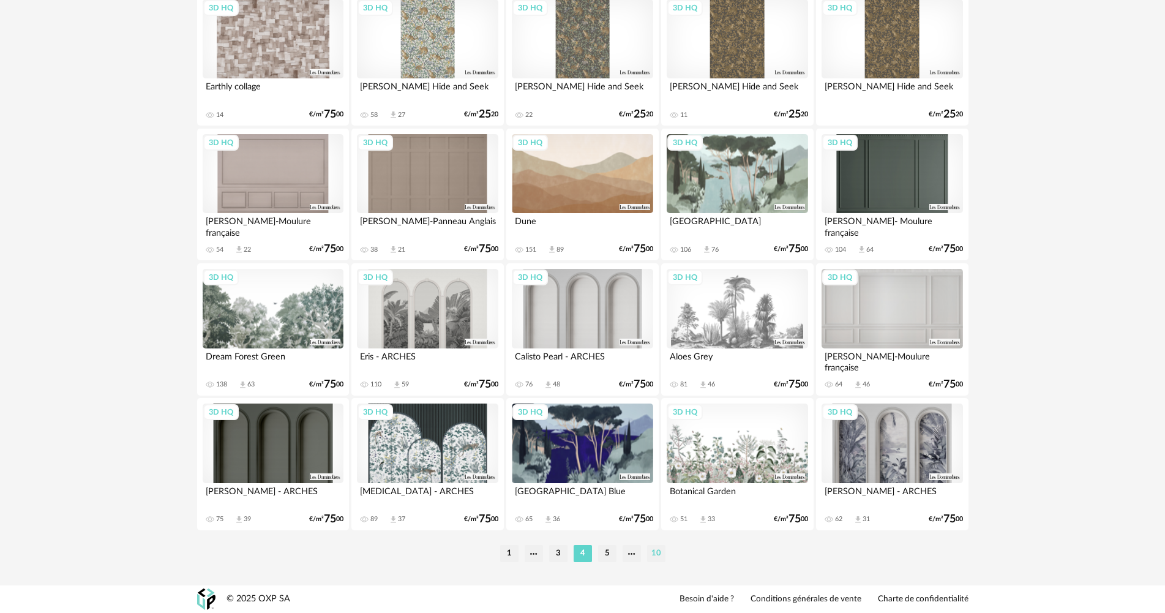
click at [657, 554] on li "10" at bounding box center [656, 553] width 18 height 17
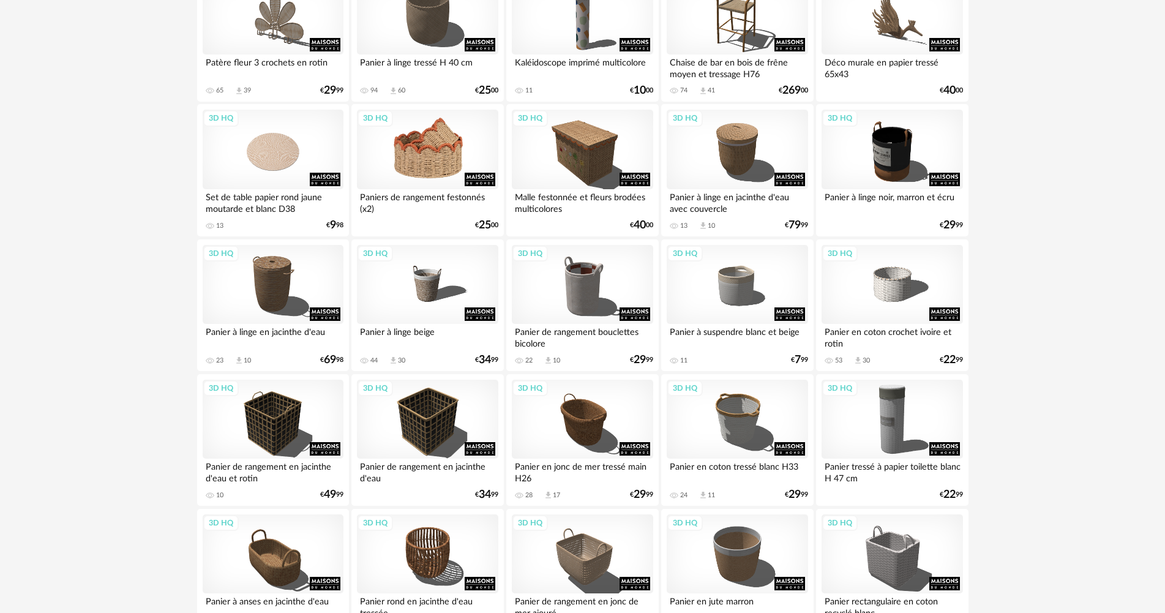
scroll to position [428, 0]
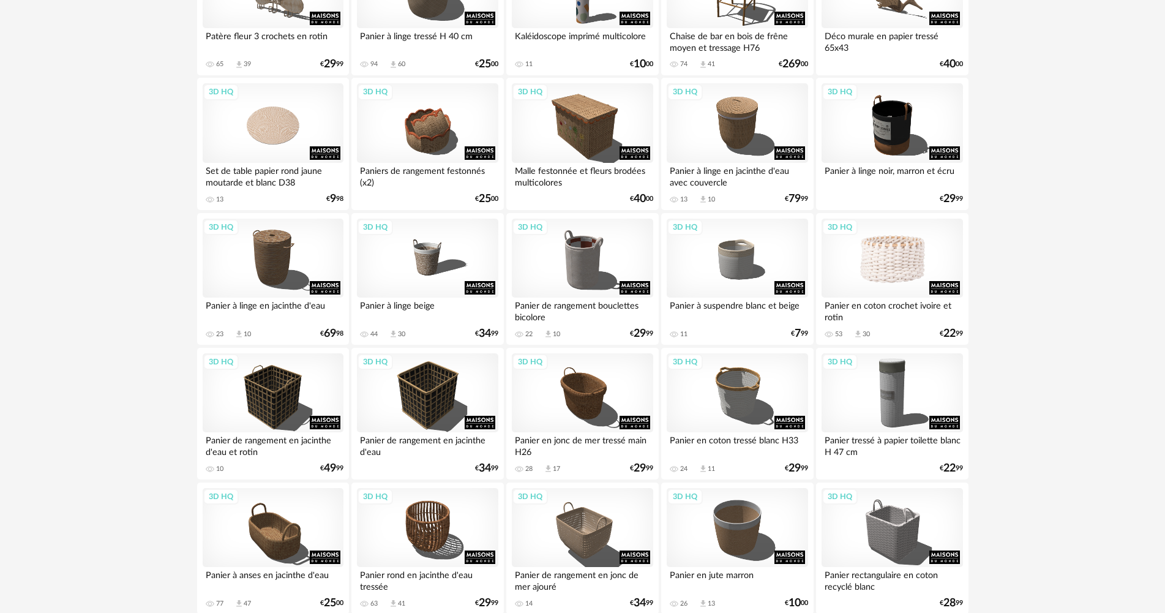
click at [904, 272] on div "3D HQ" at bounding box center [891, 259] width 141 height 80
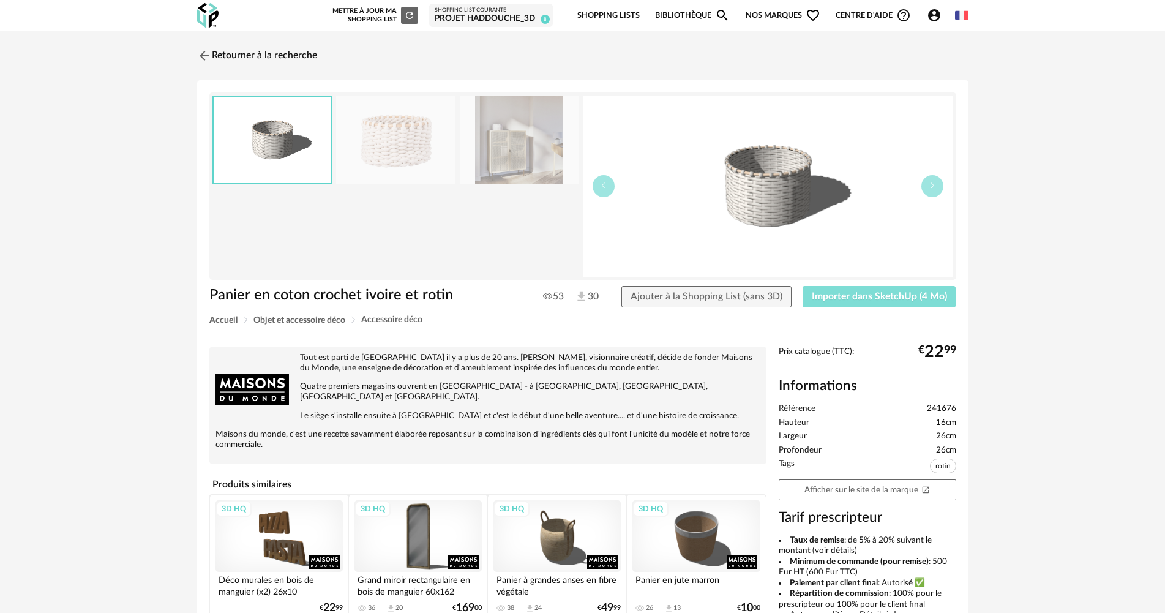
click at [908, 297] on span "Importer dans SketchUp (4 Mo)" at bounding box center [879, 296] width 135 height 10
click at [227, 50] on link "Retourner à la recherche" at bounding box center [254, 55] width 120 height 27
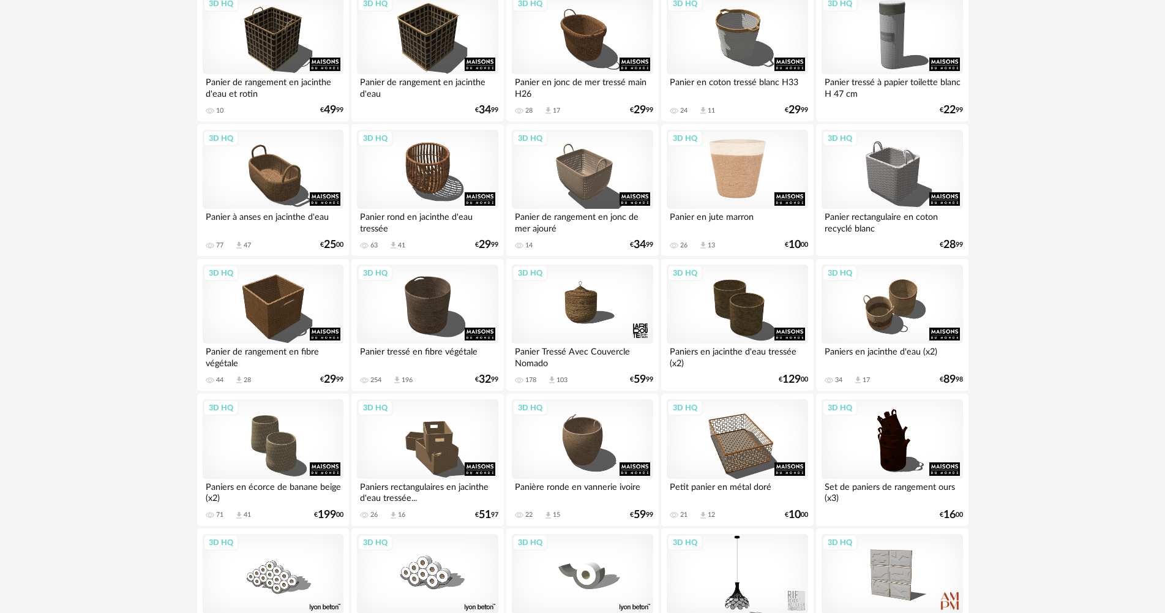
scroll to position [796, 0]
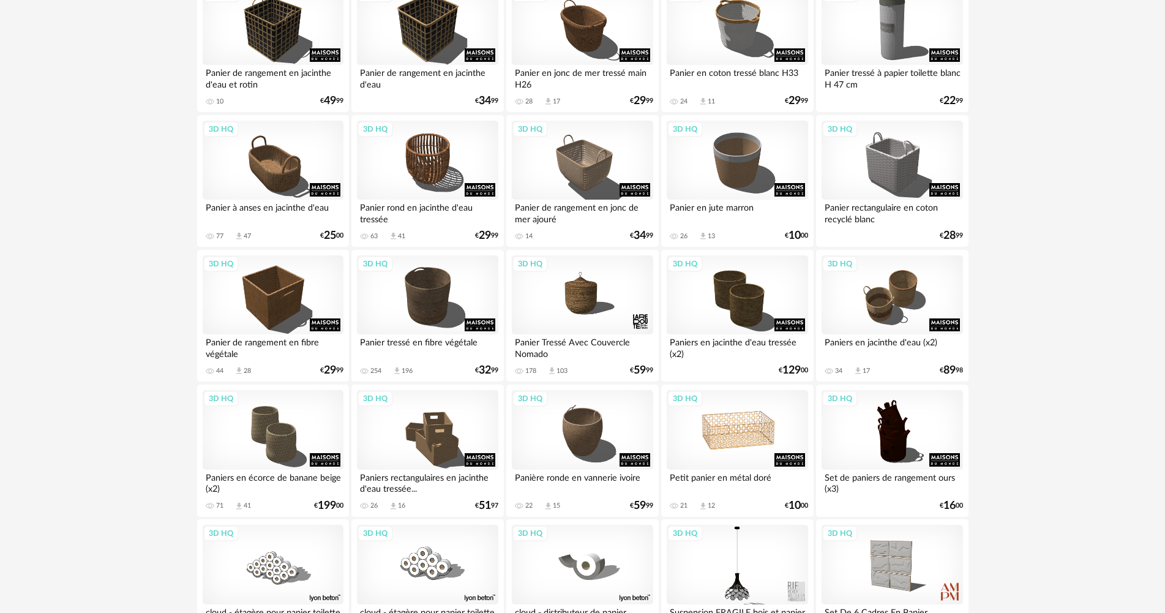
click at [747, 448] on div "3D HQ" at bounding box center [737, 430] width 141 height 80
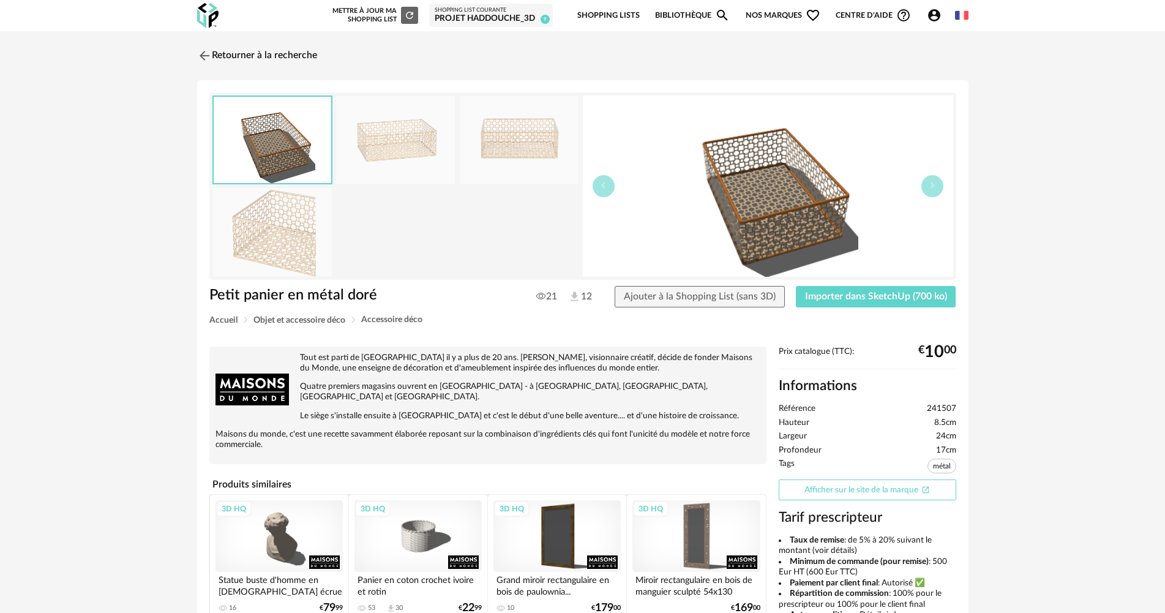
click at [893, 487] on link "Afficher sur le site de la marque Open In New icon" at bounding box center [868, 489] width 178 height 21
click at [877, 294] on span "Importer dans SketchUp (700 ko)" at bounding box center [876, 296] width 142 height 10
